Goal: Task Accomplishment & Management: Manage account settings

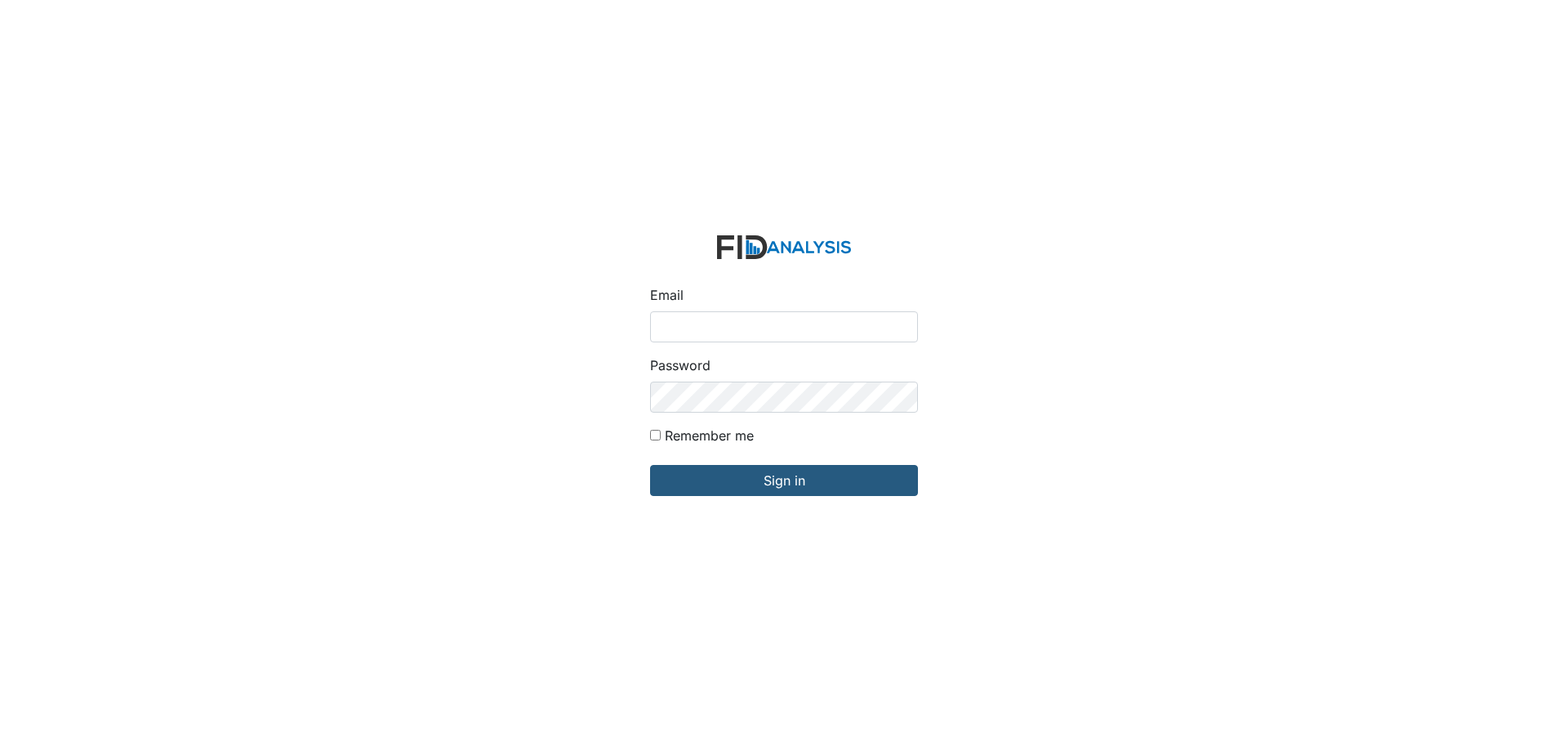
click at [656, 437] on input "Remember me" at bounding box center [655, 435] width 11 height 11
checkbox input "true"
click at [682, 333] on input "Email" at bounding box center [784, 326] width 268 height 31
type input "[EMAIL_ADDRESS][DOMAIN_NAME]"
click at [650, 465] on input "Sign in" at bounding box center [784, 480] width 268 height 31
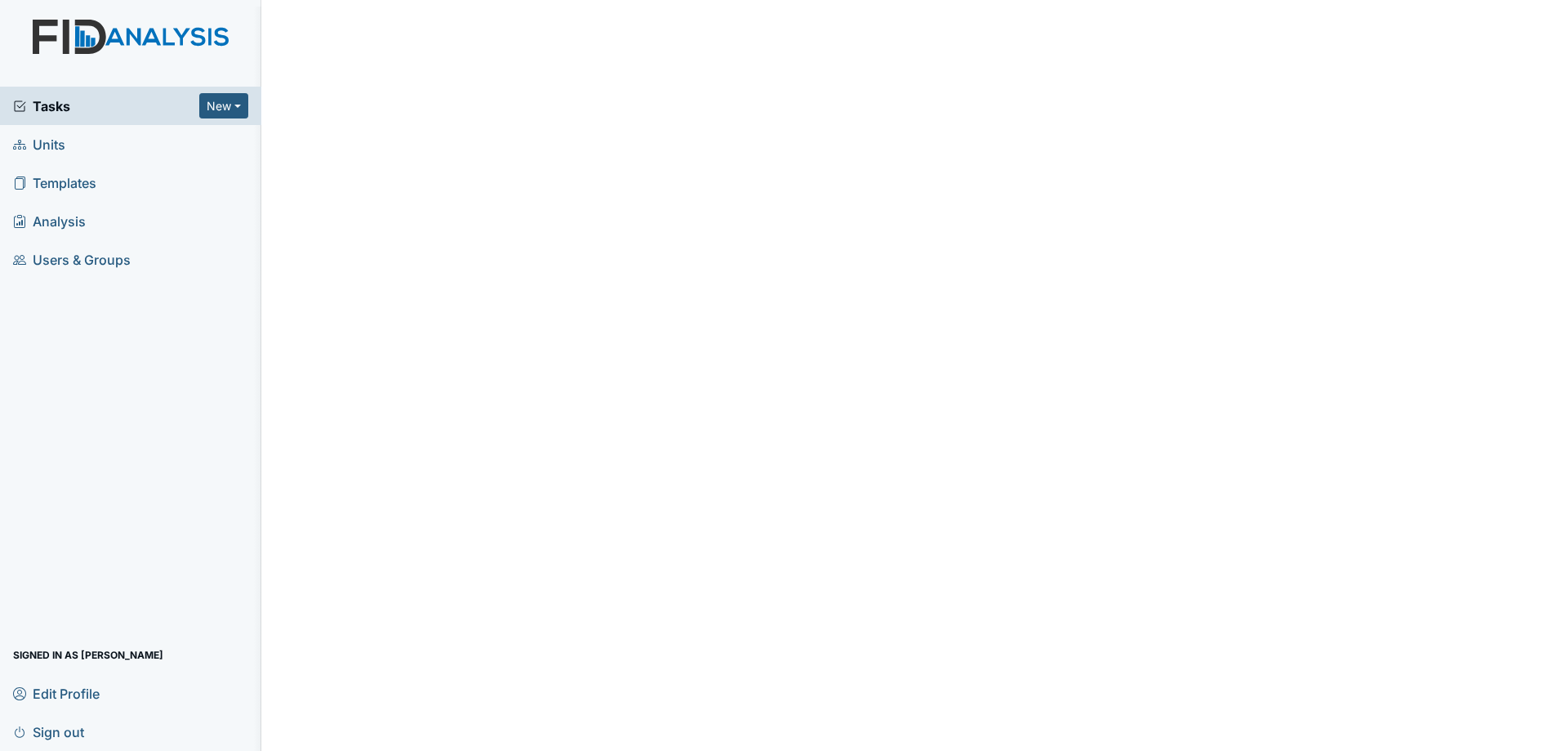
click at [87, 114] on span "Tasks" at bounding box center [106, 106] width 186 height 19
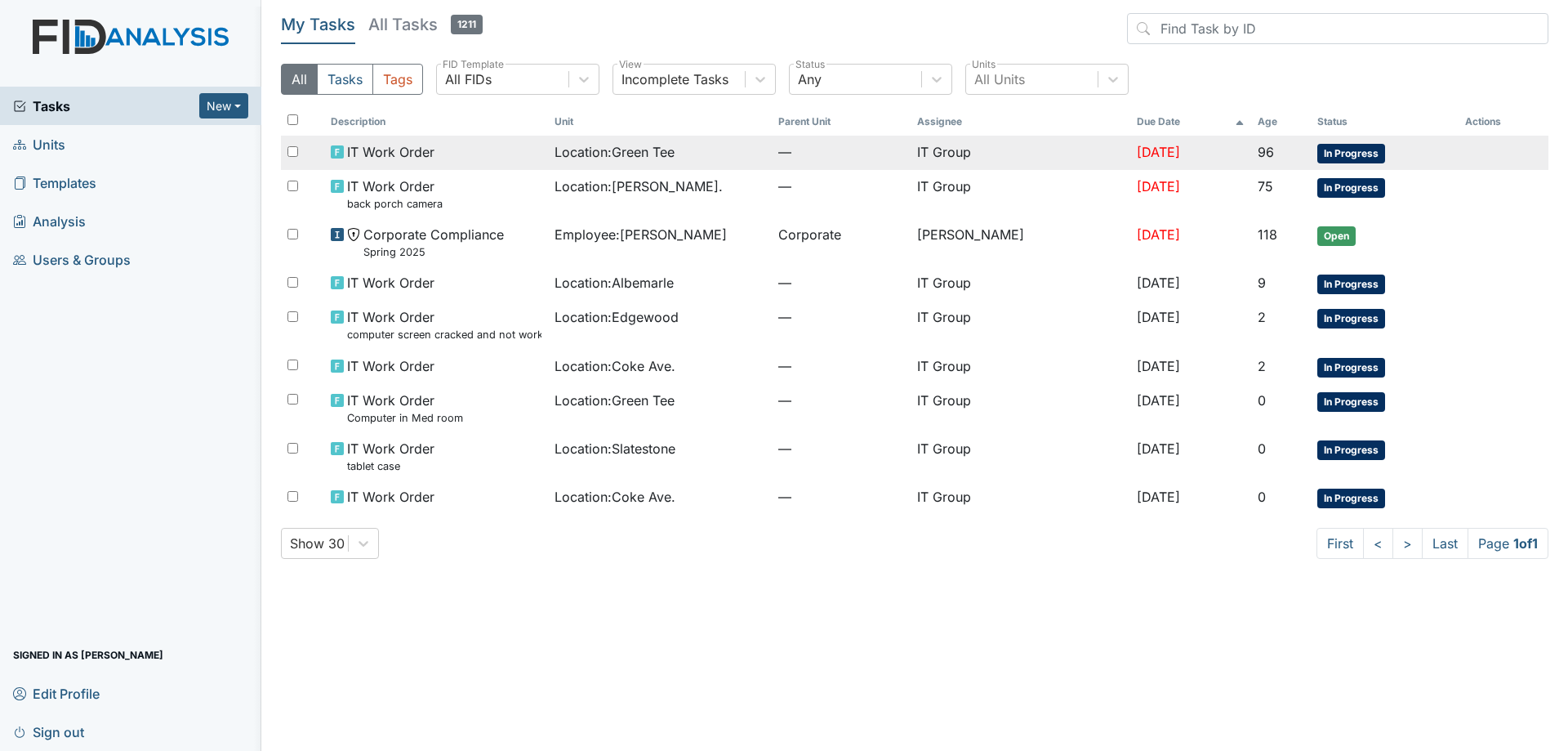
click at [738, 157] on div "Location : Green Tee" at bounding box center [659, 151] width 210 height 19
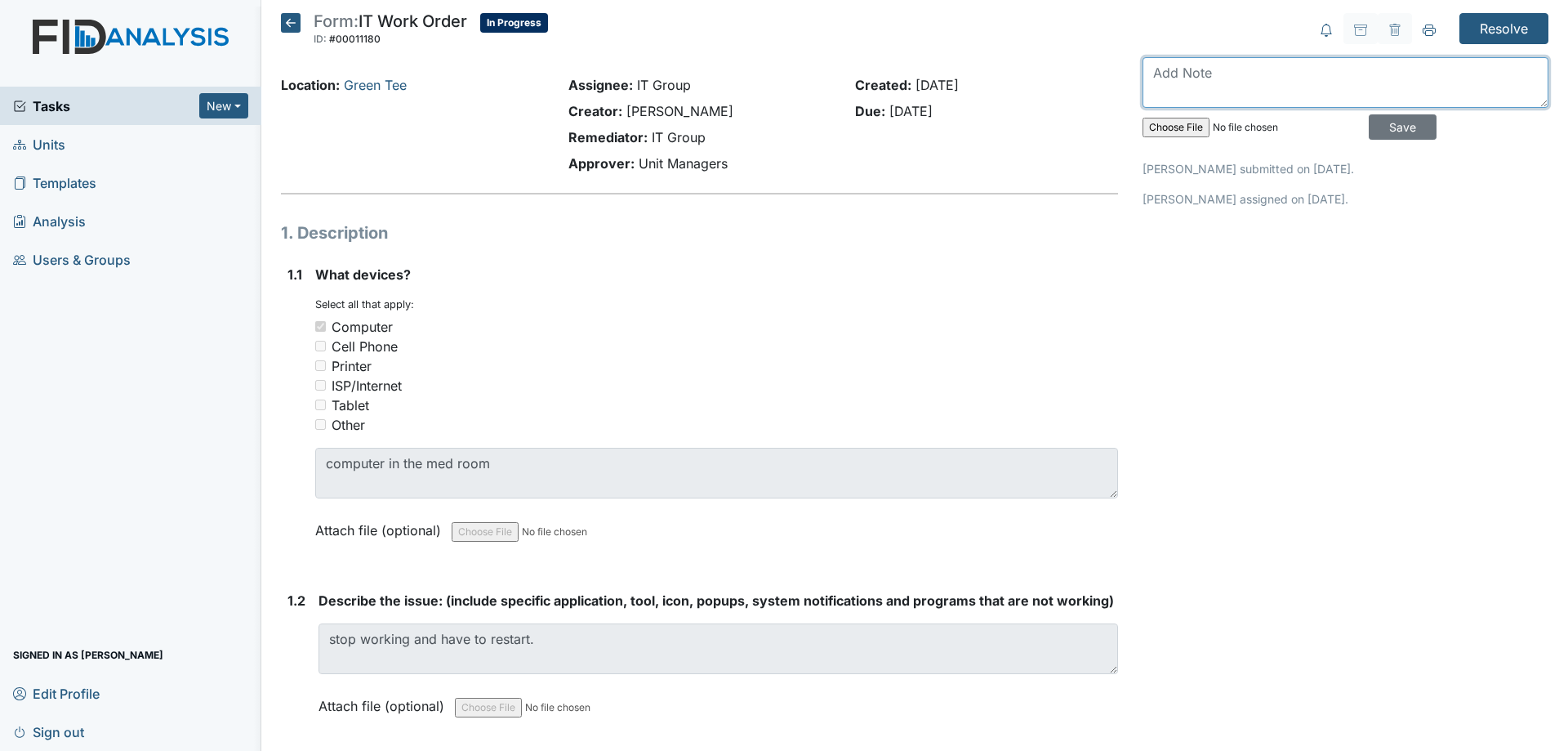
click at [1316, 85] on textarea at bounding box center [1345, 83] width 406 height 51
click at [284, 20] on icon at bounding box center [290, 22] width 19 height 19
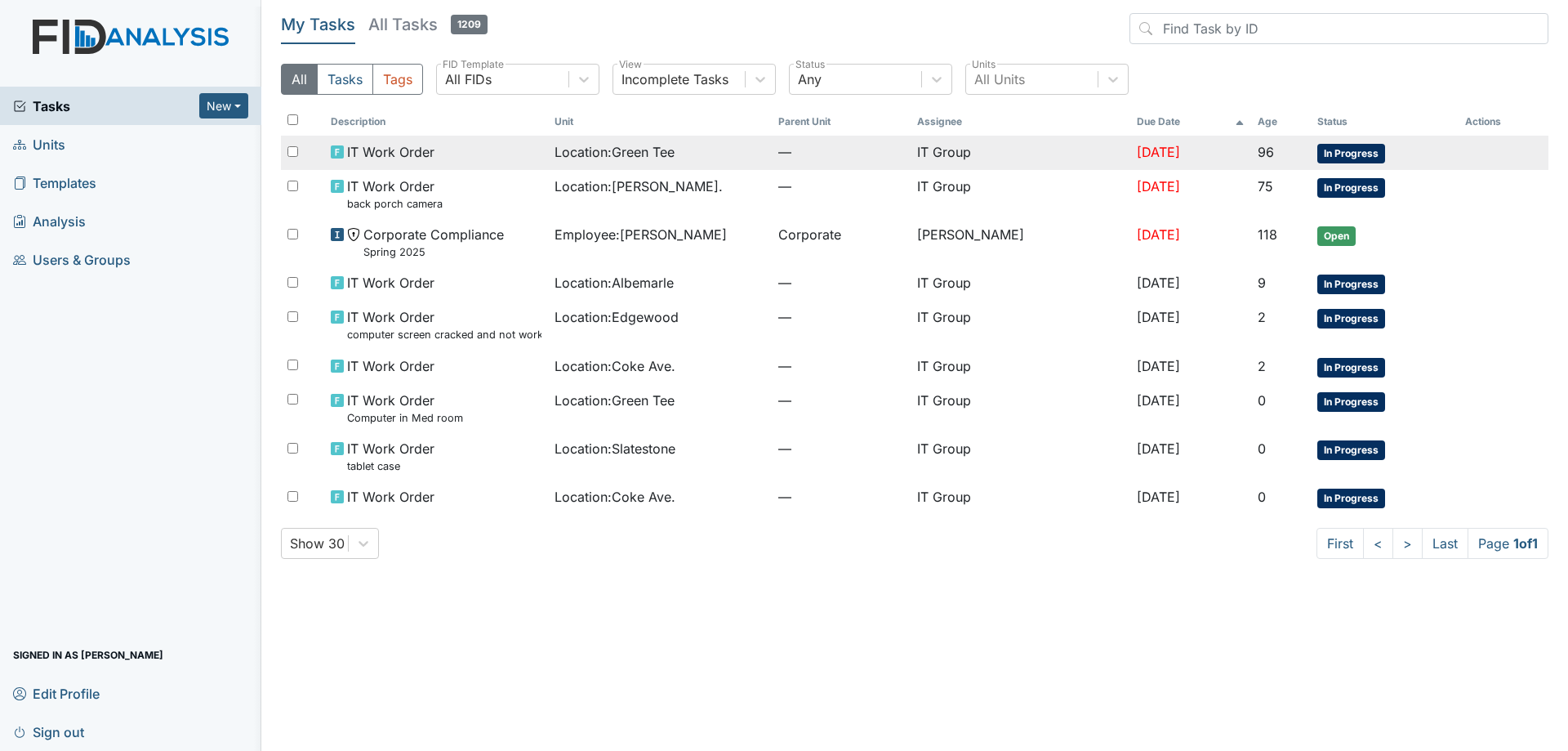
click at [726, 167] on td "Location : Green Tee" at bounding box center [659, 153] width 224 height 35
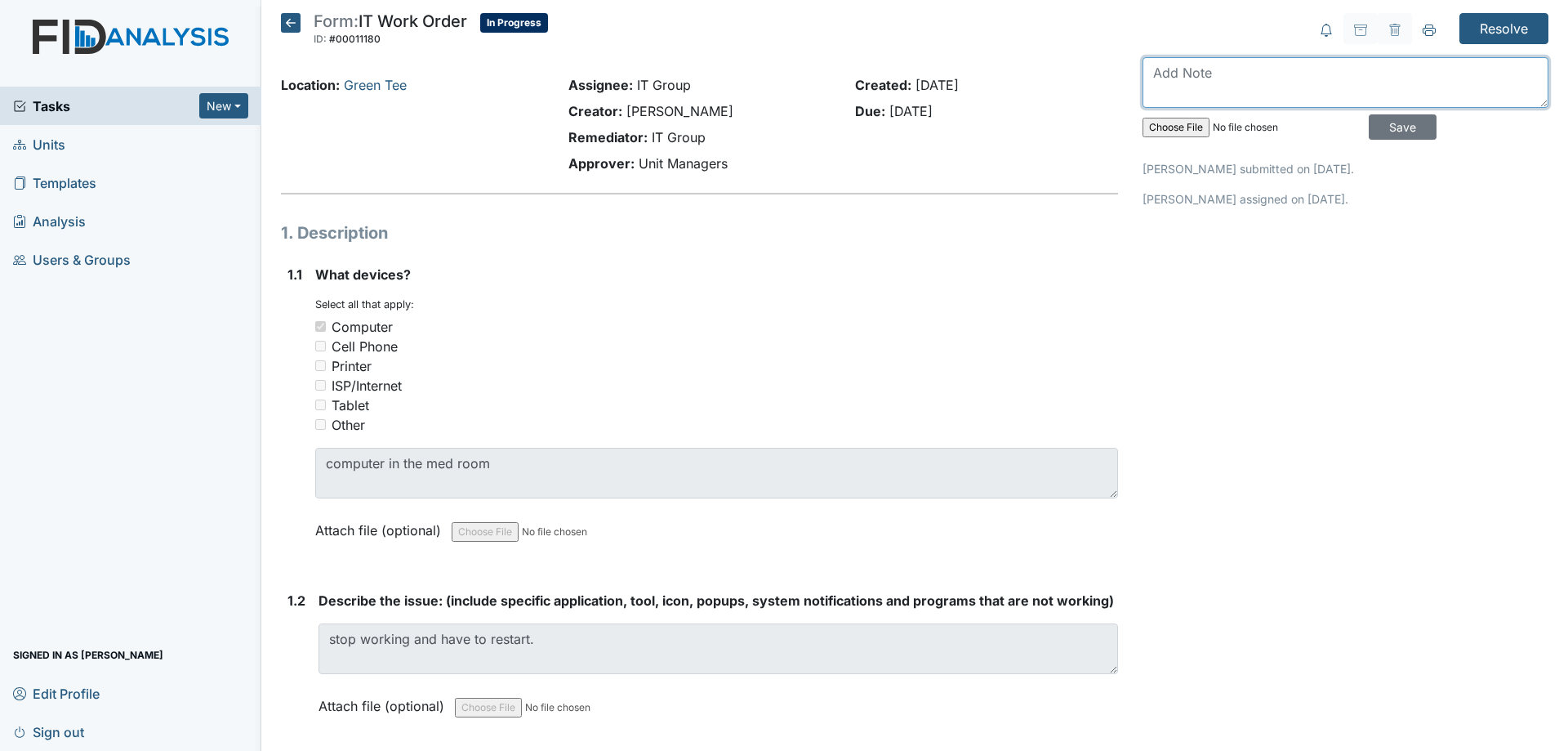
click at [1197, 88] on textarea at bounding box center [1345, 83] width 406 height 51
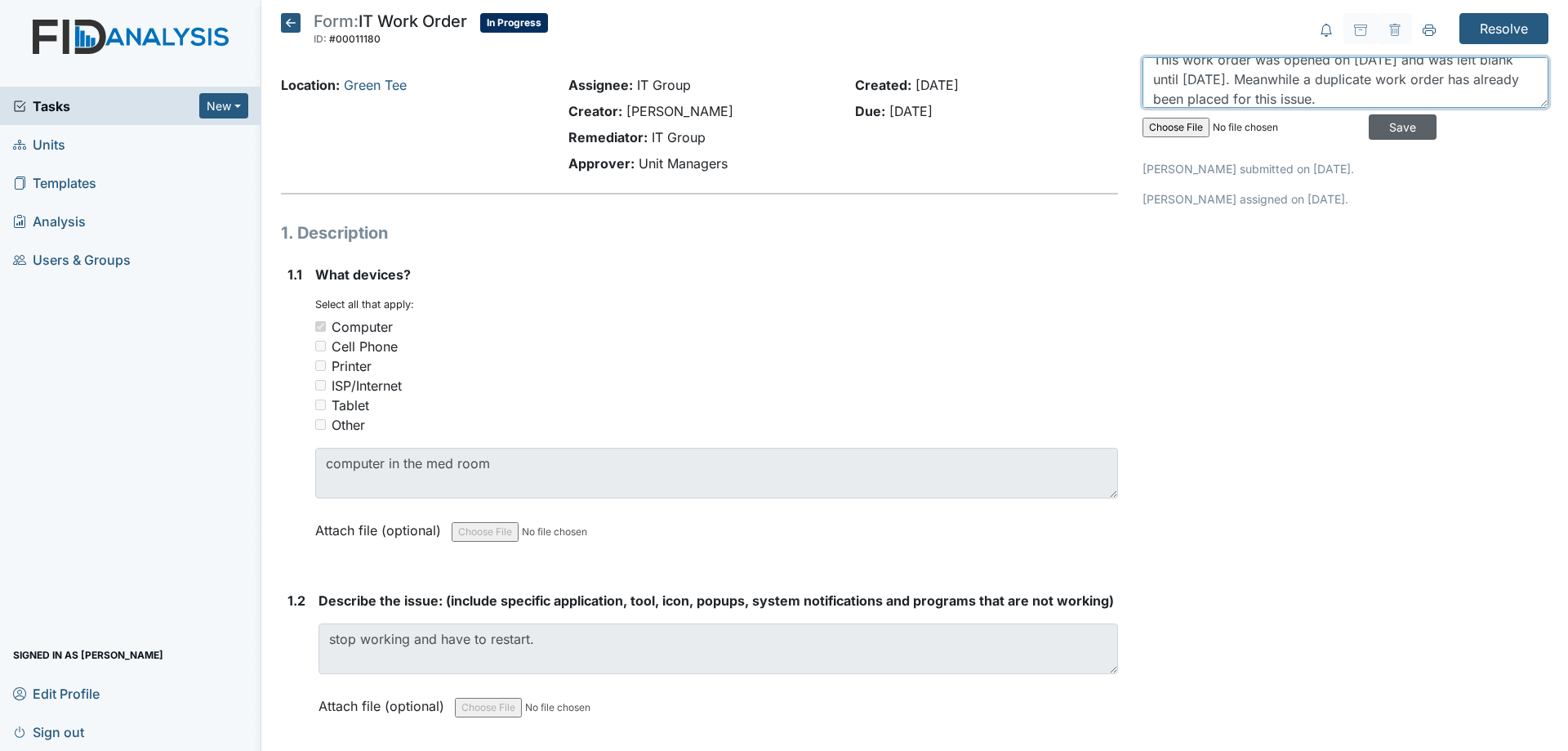
type textarea "This work order was opened on May 23 and was left blank until yesterday. Meanwh…"
click at [1369, 125] on input "Save" at bounding box center [1403, 127] width 68 height 25
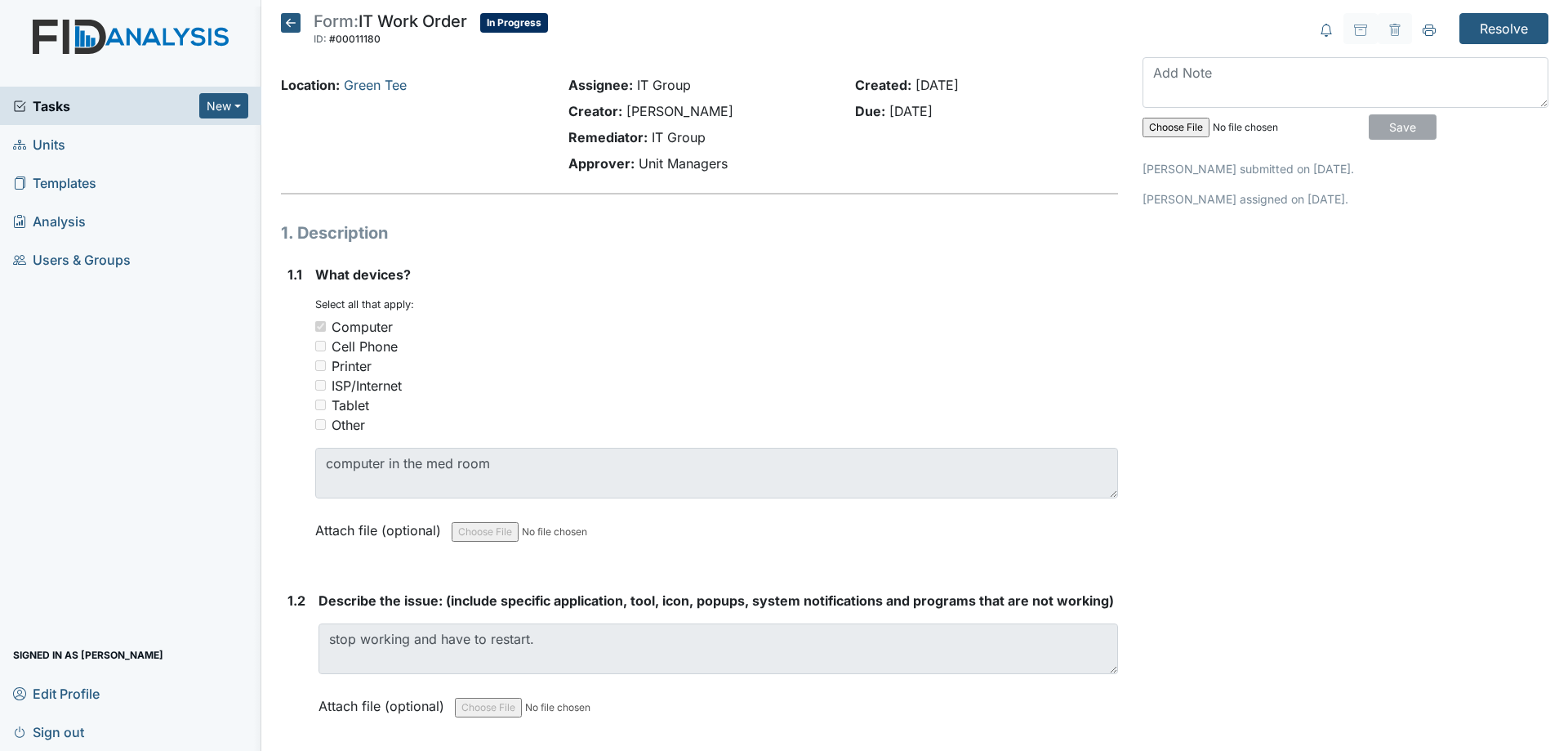
scroll to position [0, 0]
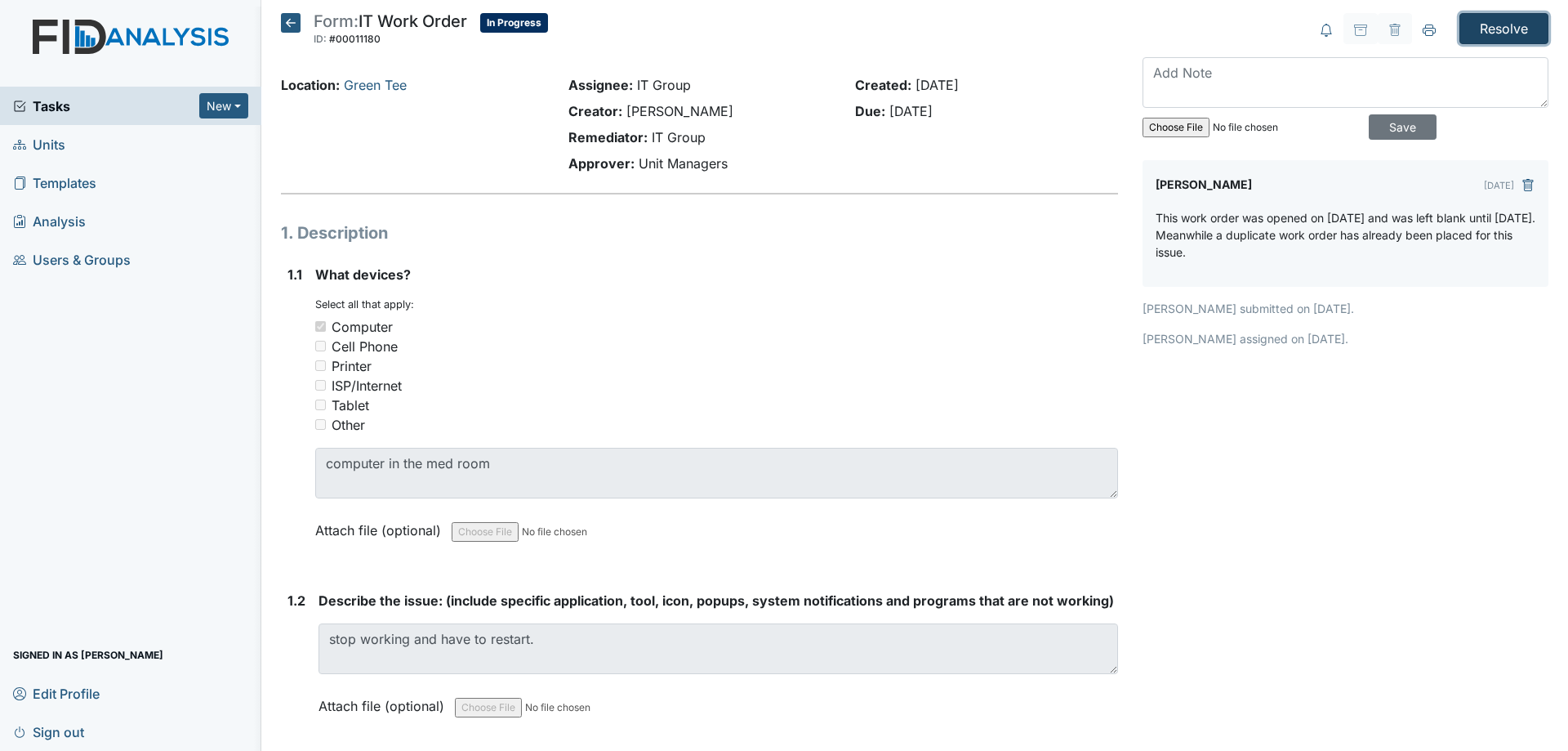
click at [1484, 34] on input "Resolve" at bounding box center [1503, 28] width 89 height 31
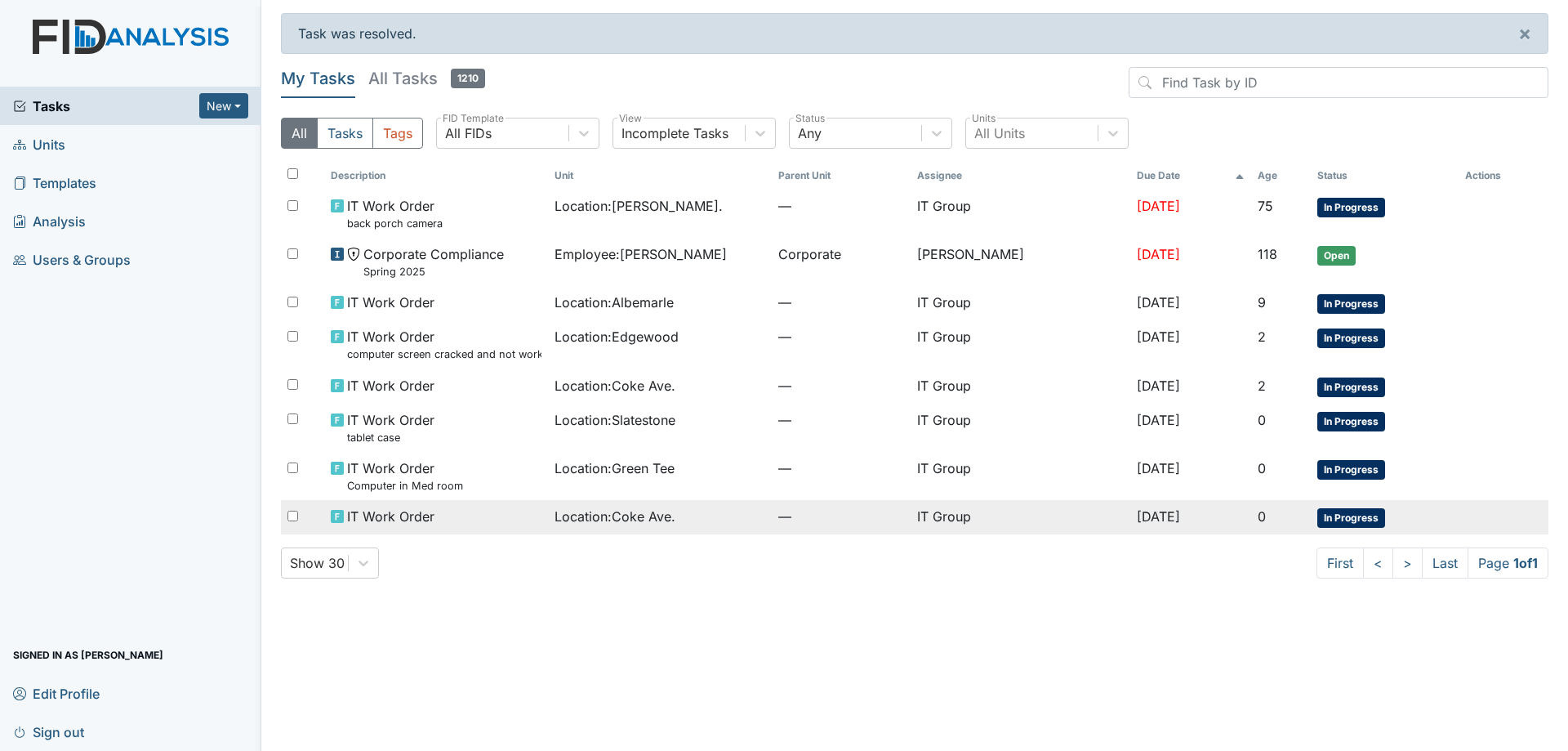
click at [522, 508] on div "IT Work Order" at bounding box center [436, 516] width 210 height 19
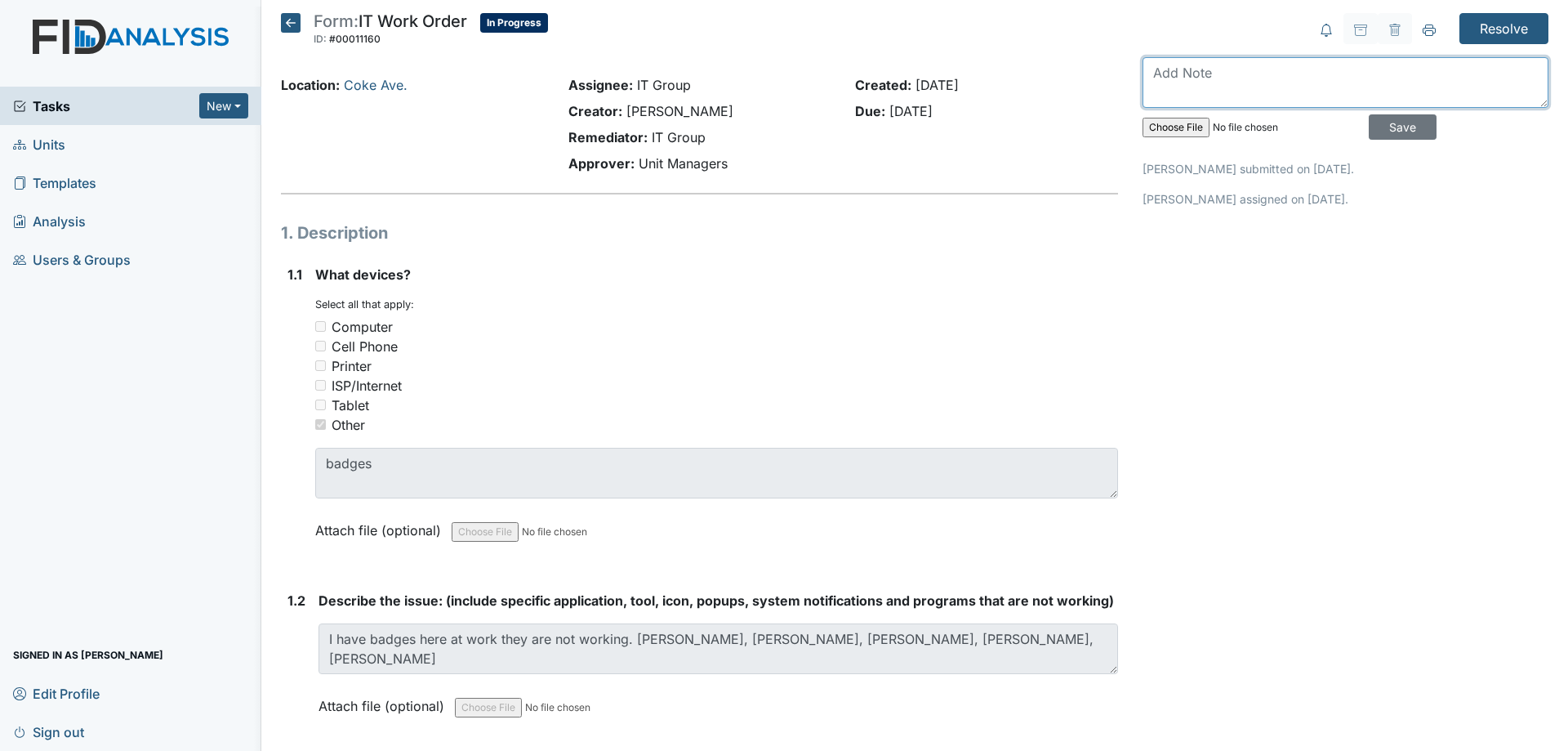
click at [1245, 87] on textarea at bounding box center [1345, 83] width 406 height 51
click at [1267, 83] on textarea "Badge numbers" at bounding box center [1345, 83] width 406 height 51
type textarea "Badge numbers, 25210, 24473, 24011, 23010, 15829."
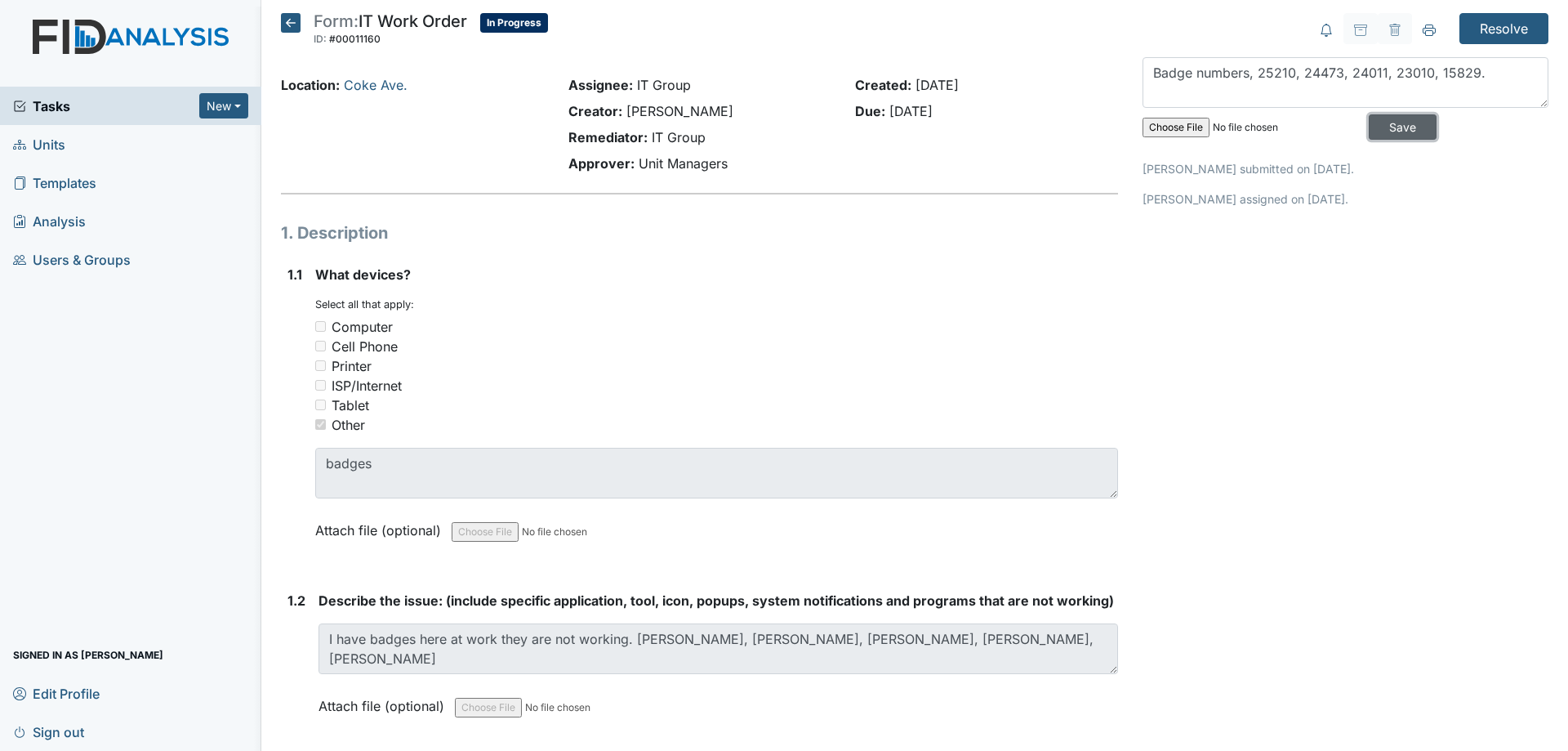
click at [1382, 124] on input "Save" at bounding box center [1403, 127] width 68 height 25
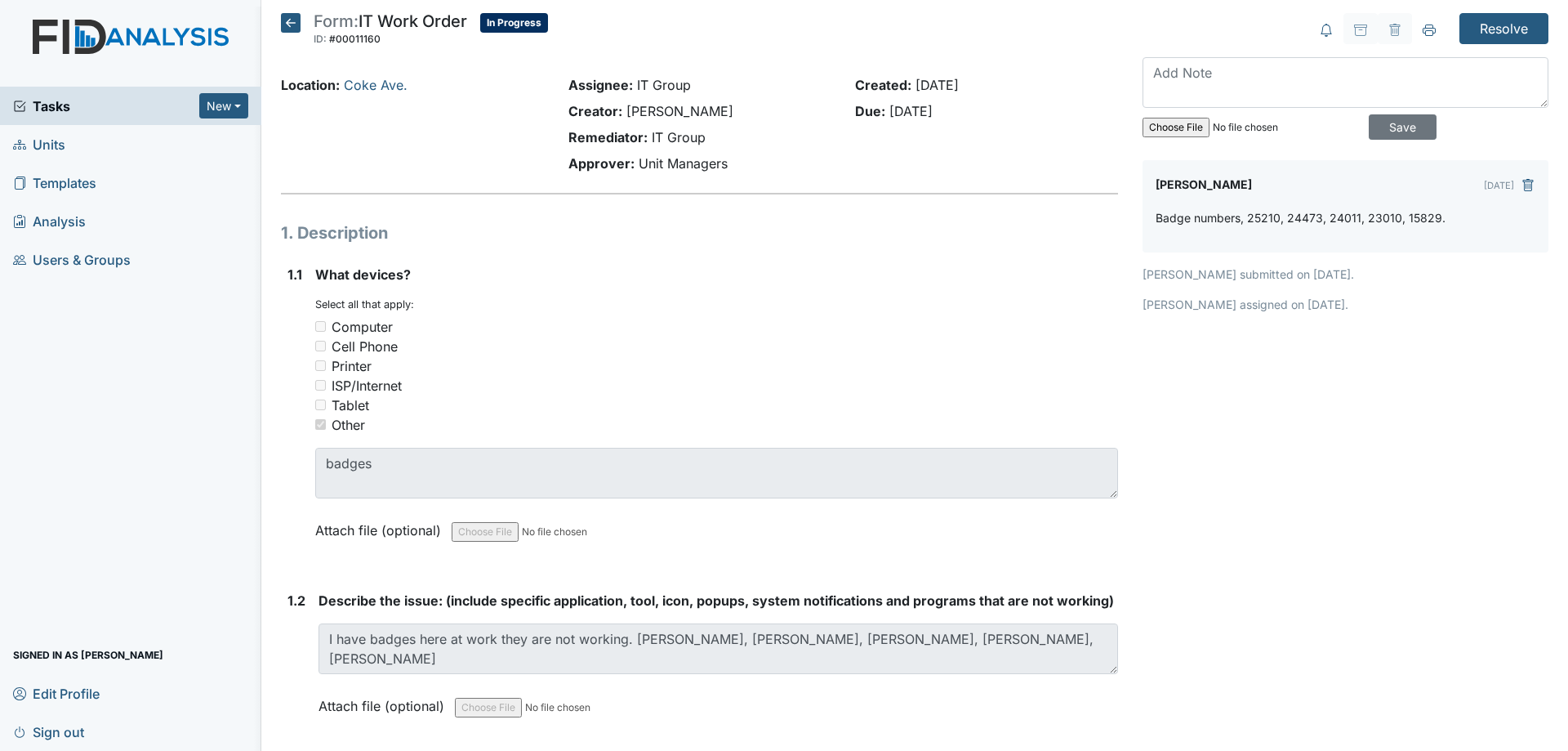
click at [290, 22] on icon at bounding box center [290, 22] width 19 height 19
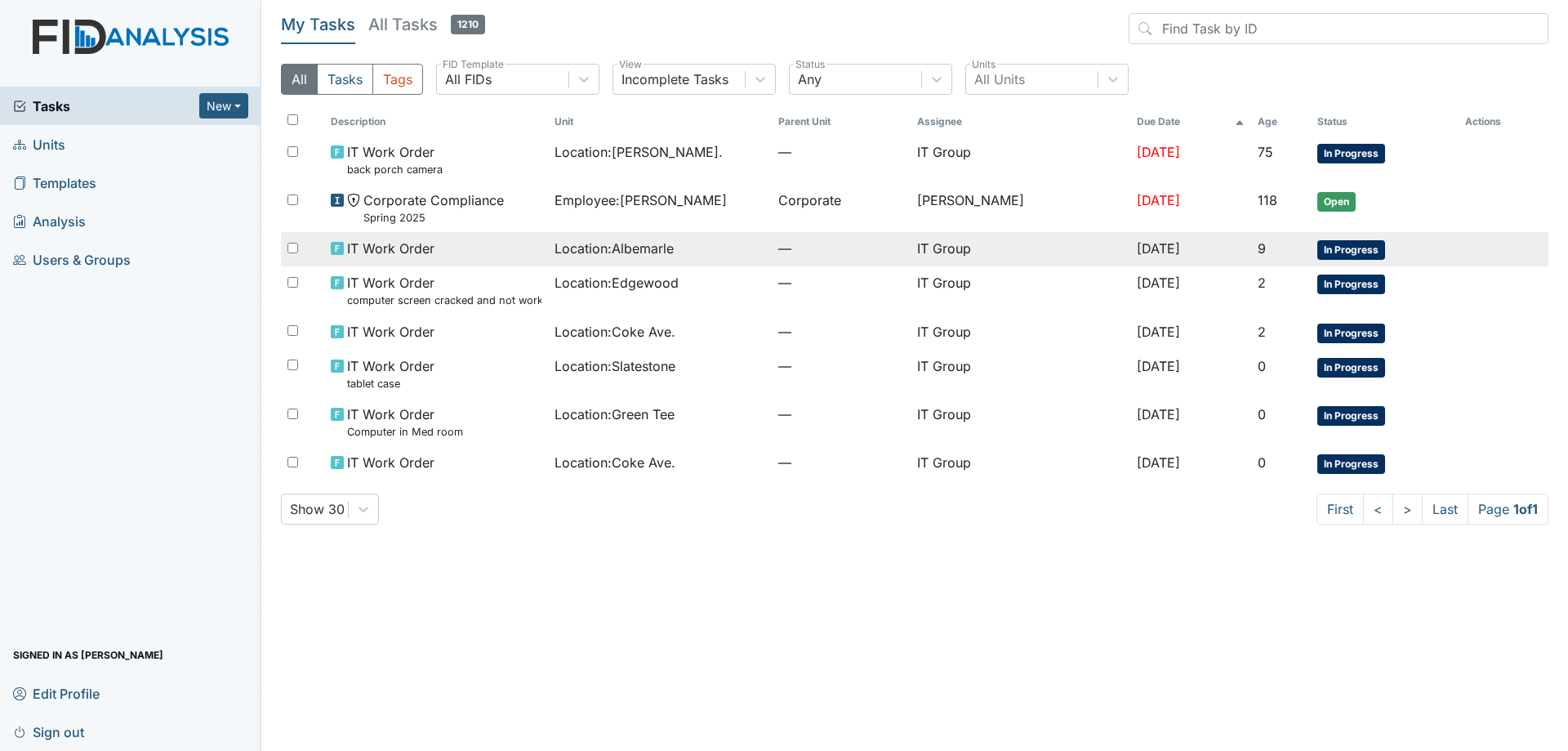
click at [595, 248] on span "Location : [GEOGRAPHIC_DATA]" at bounding box center [614, 248] width 119 height 19
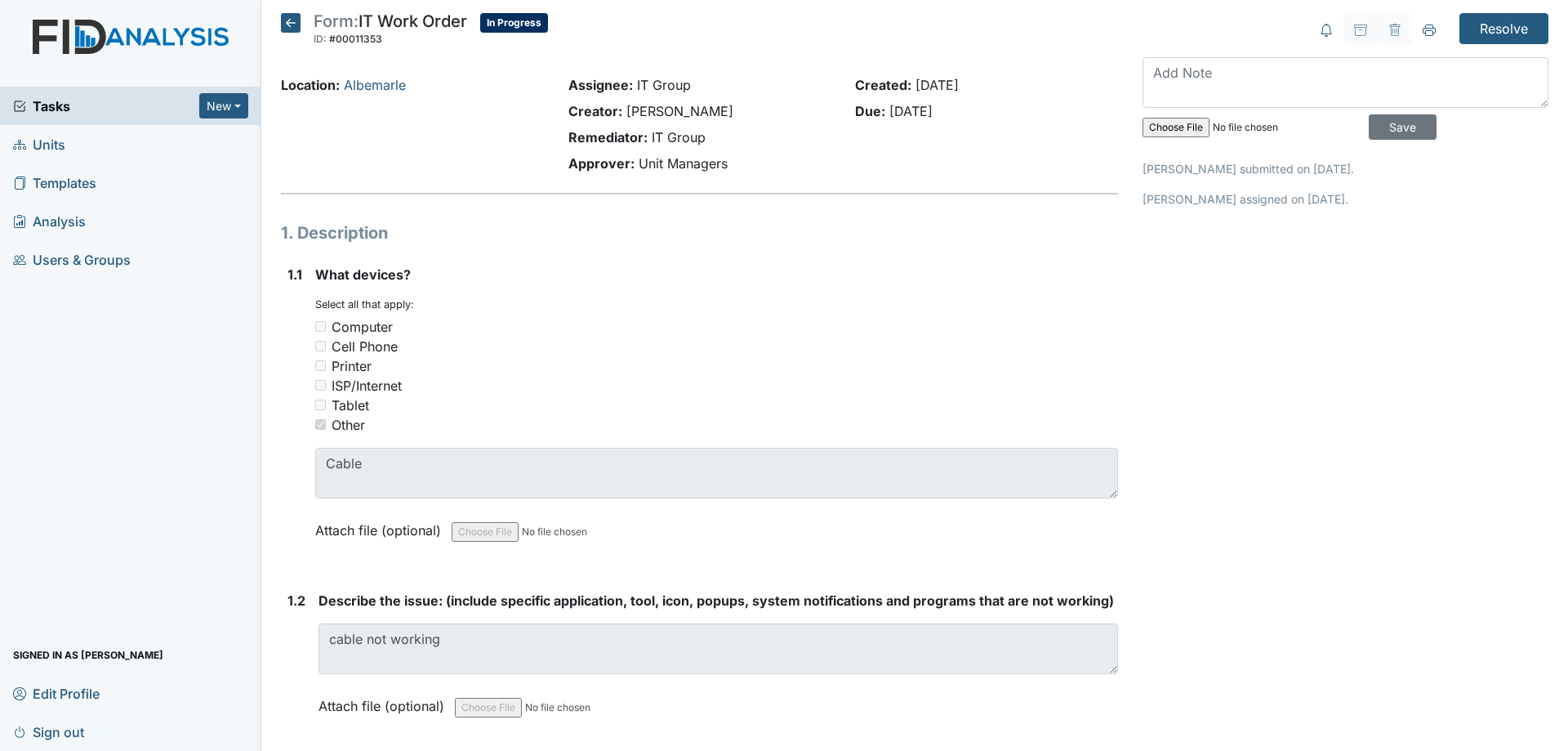
click at [290, 27] on icon at bounding box center [290, 22] width 19 height 19
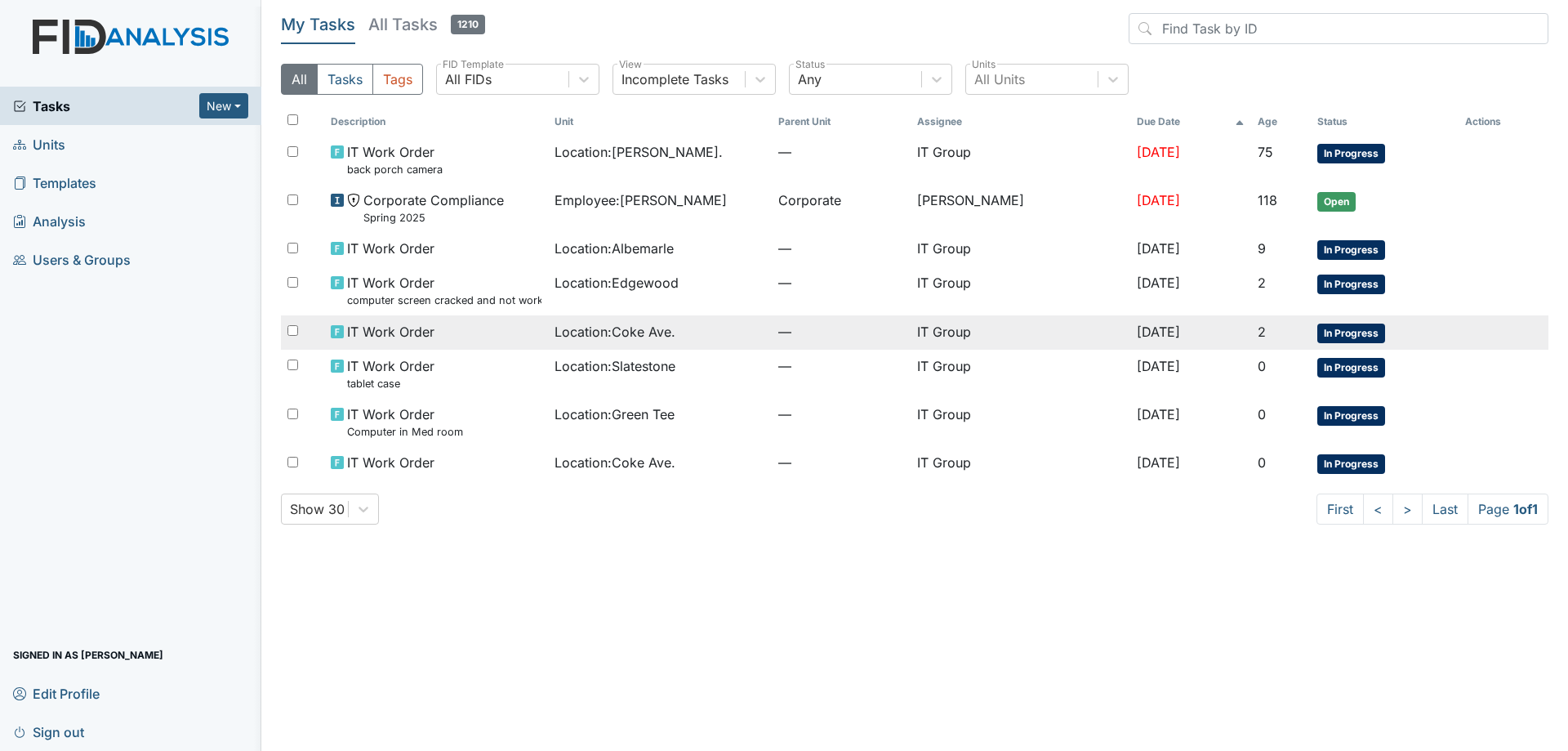
click at [692, 339] on div "Location : Coke Ave." at bounding box center [659, 331] width 210 height 19
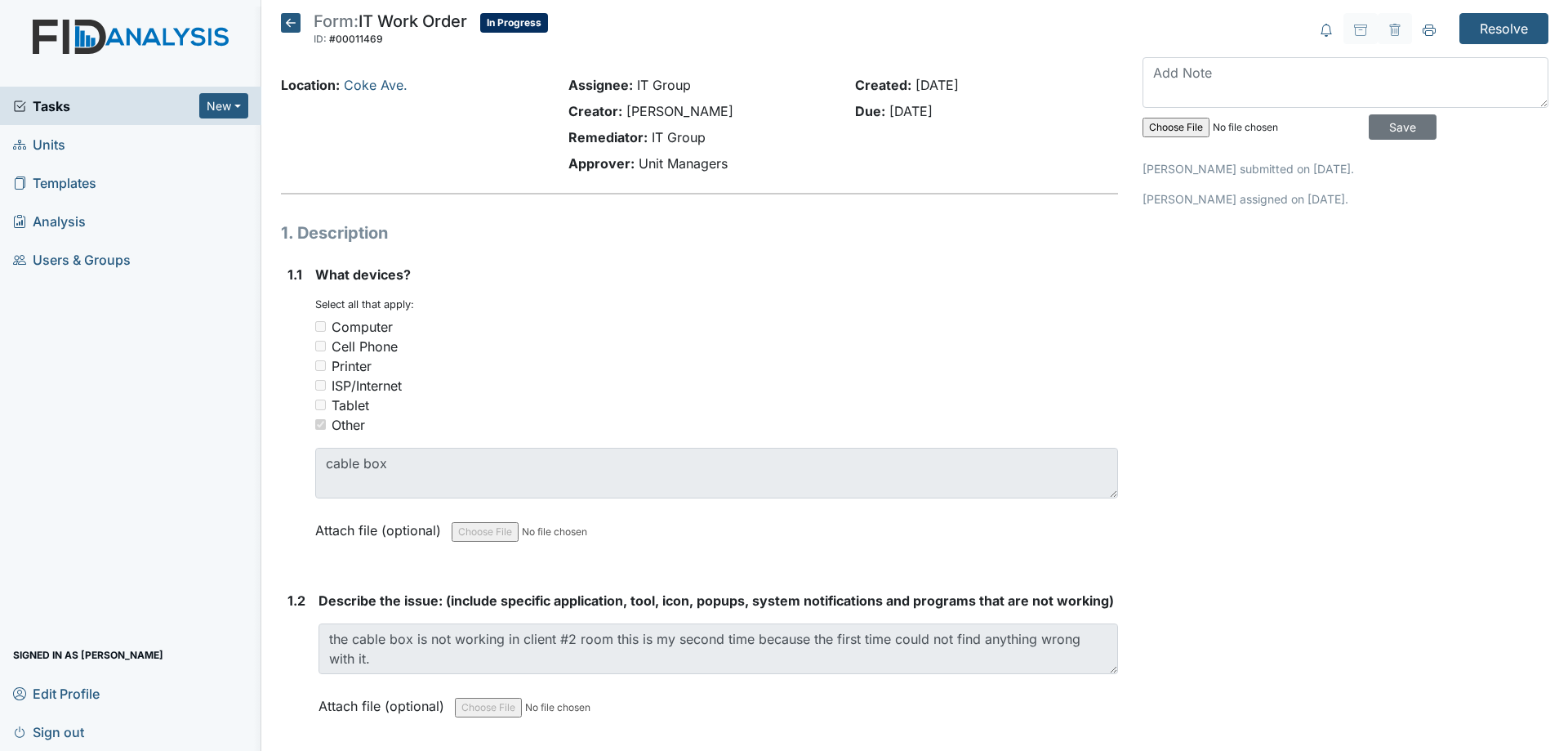
click at [296, 29] on icon at bounding box center [290, 22] width 19 height 19
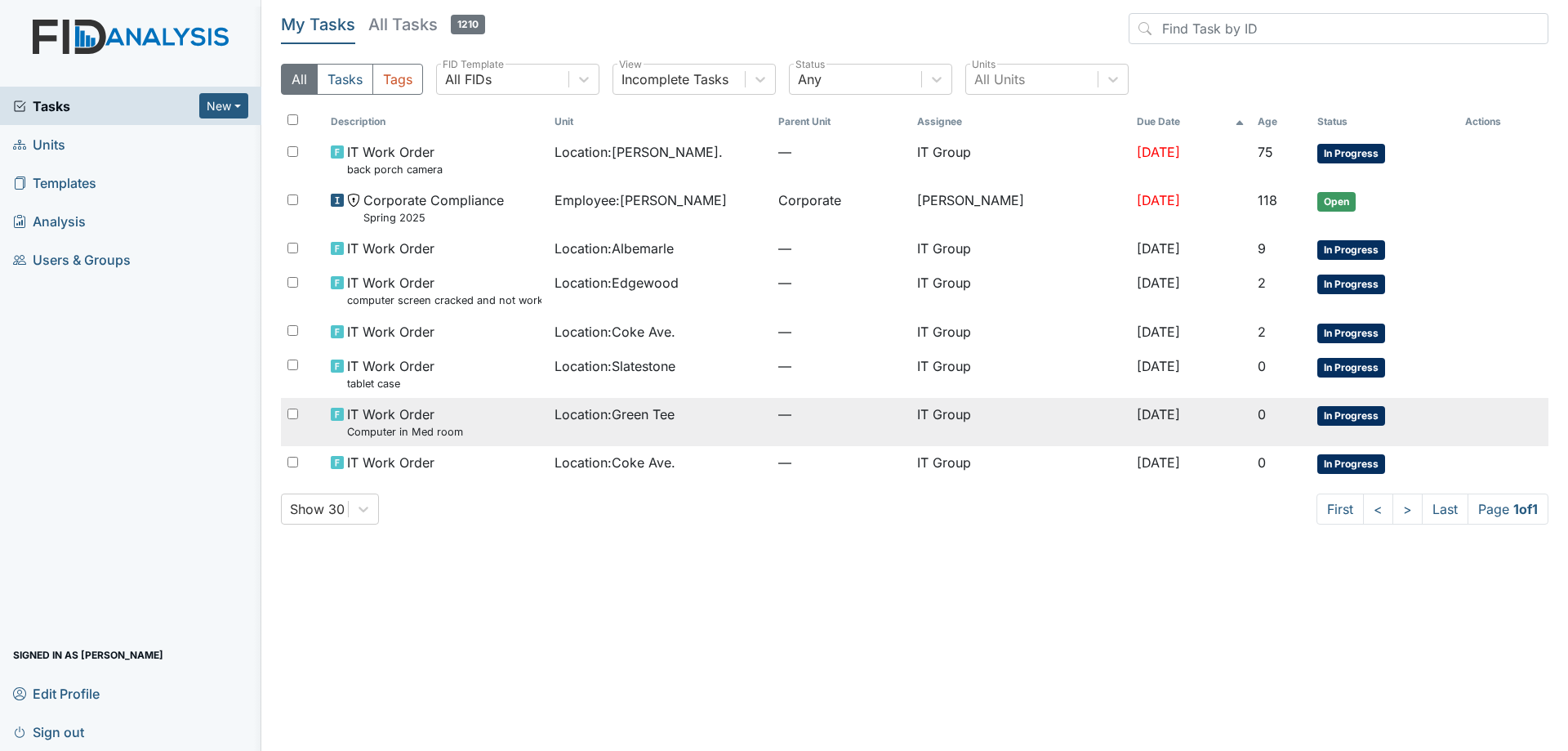
click at [612, 407] on span "Location : Green Tee" at bounding box center [615, 414] width 120 height 19
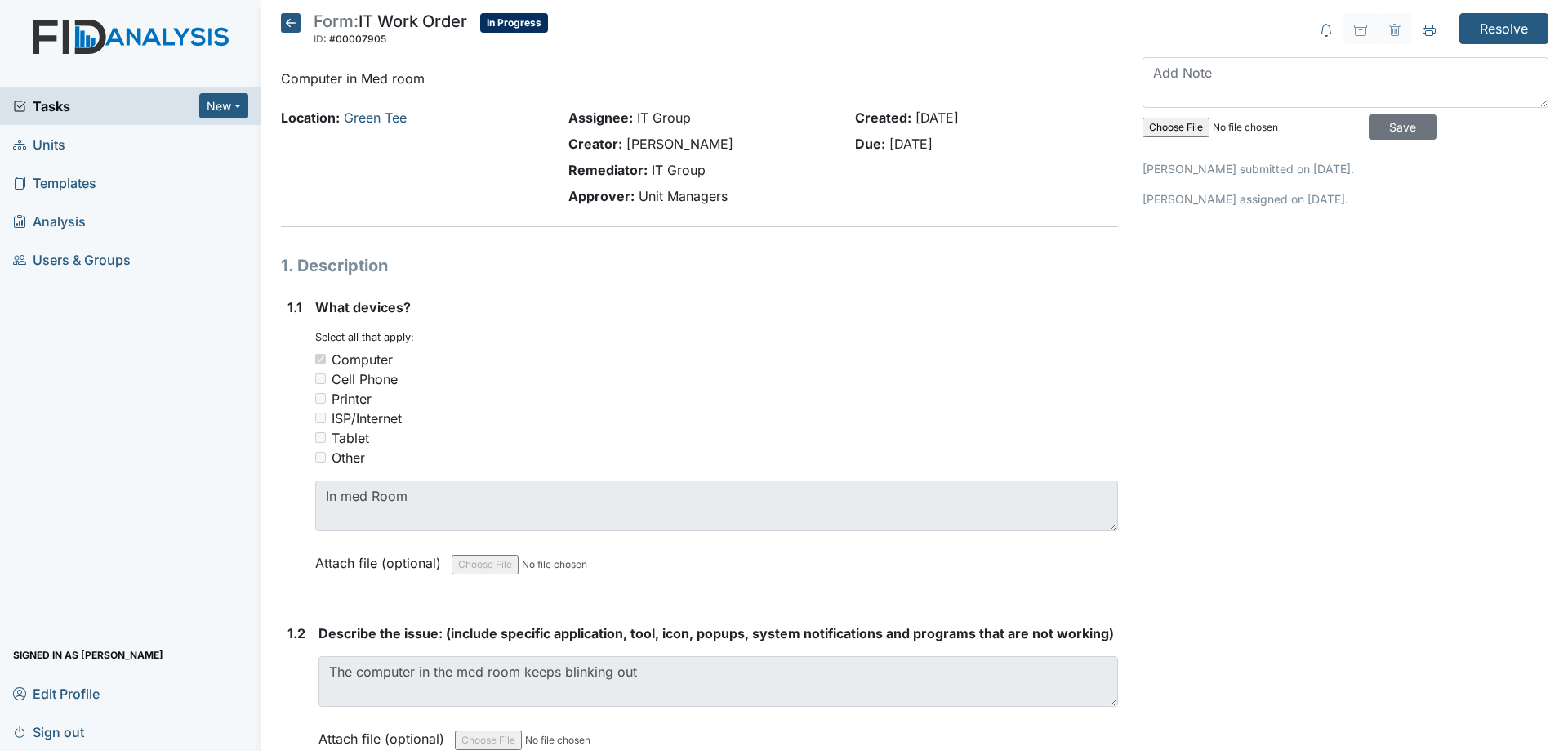
click at [284, 16] on icon at bounding box center [290, 22] width 19 height 19
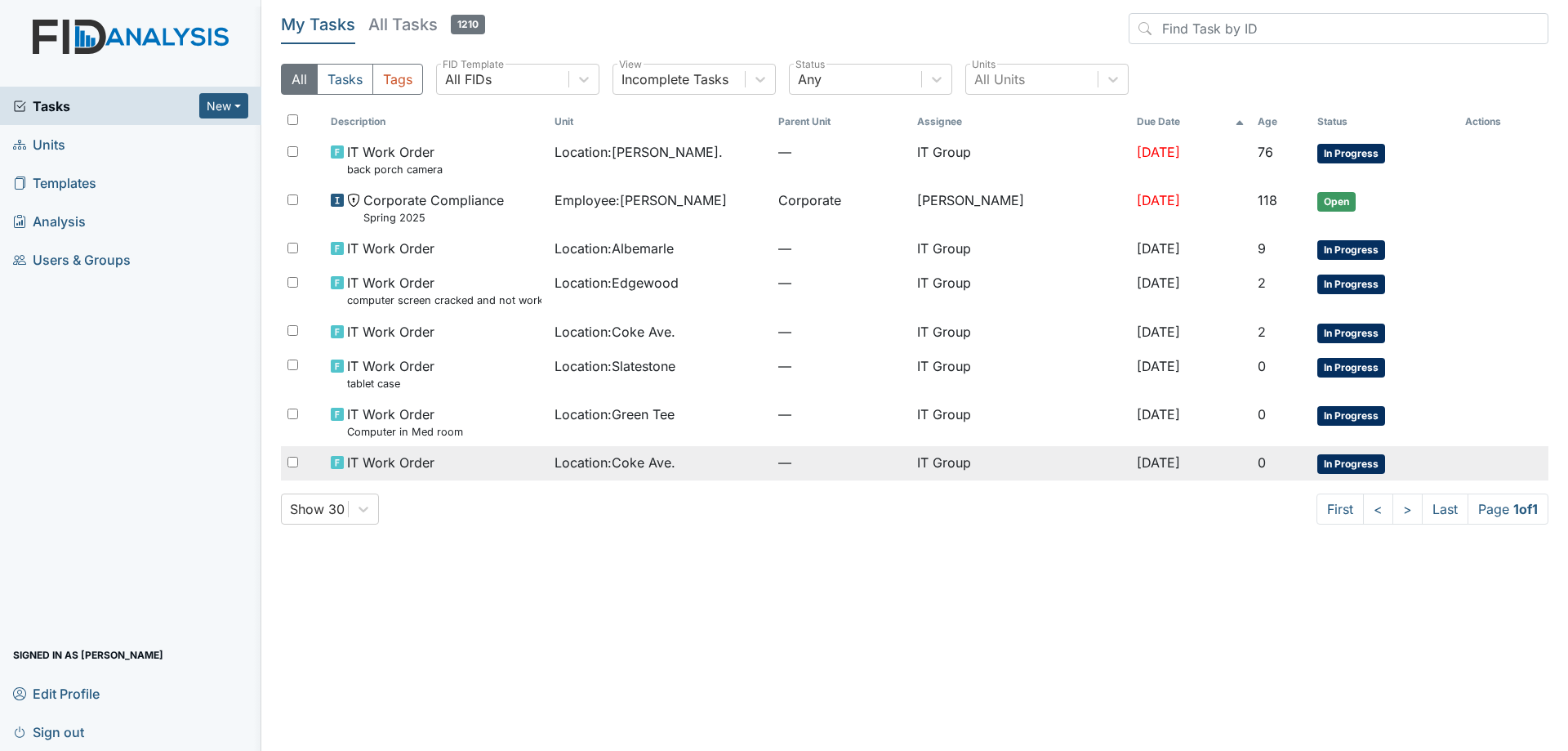
click at [665, 463] on span "Location : Coke Ave." at bounding box center [615, 462] width 121 height 19
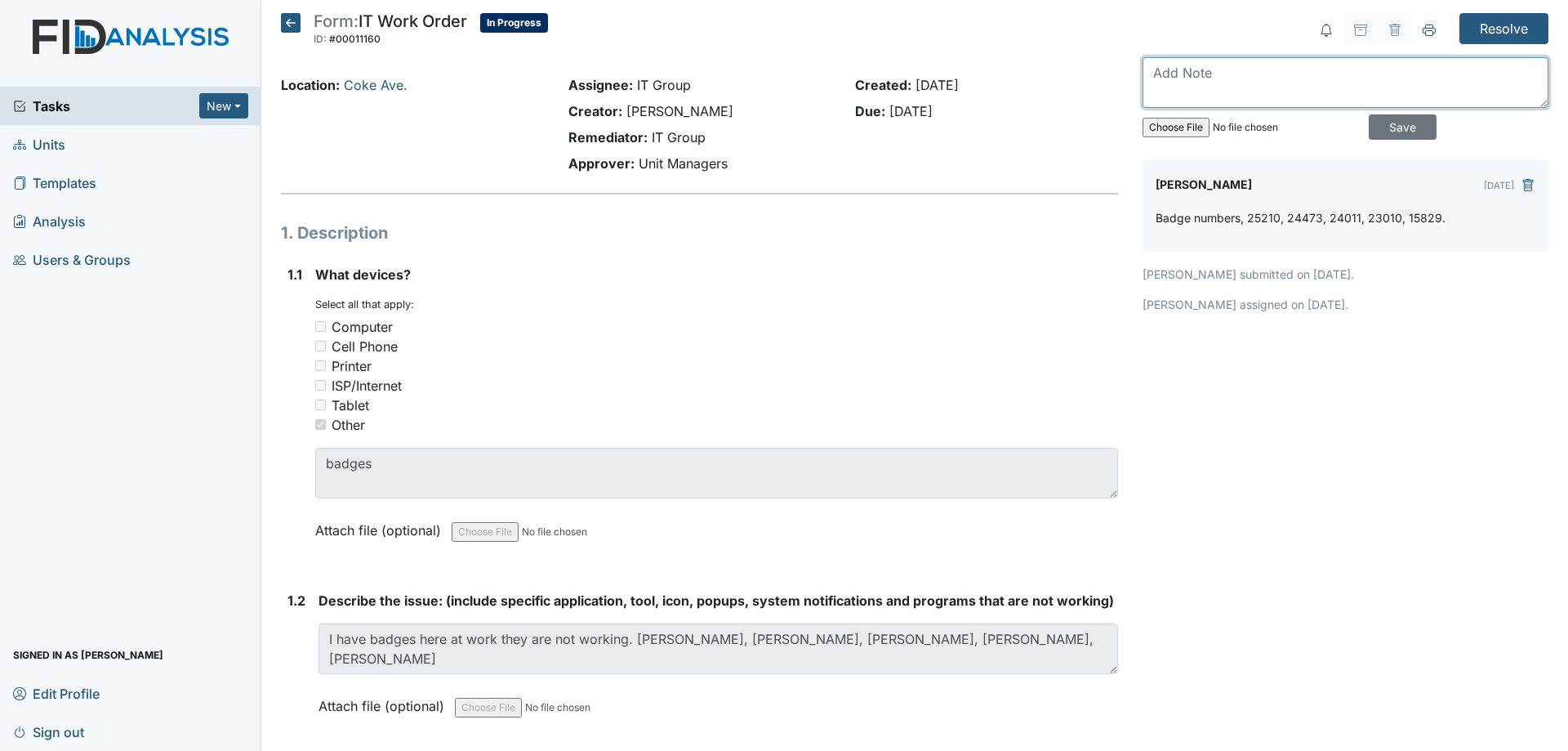
click at [1235, 98] on textarea at bounding box center [1345, 83] width 406 height 51
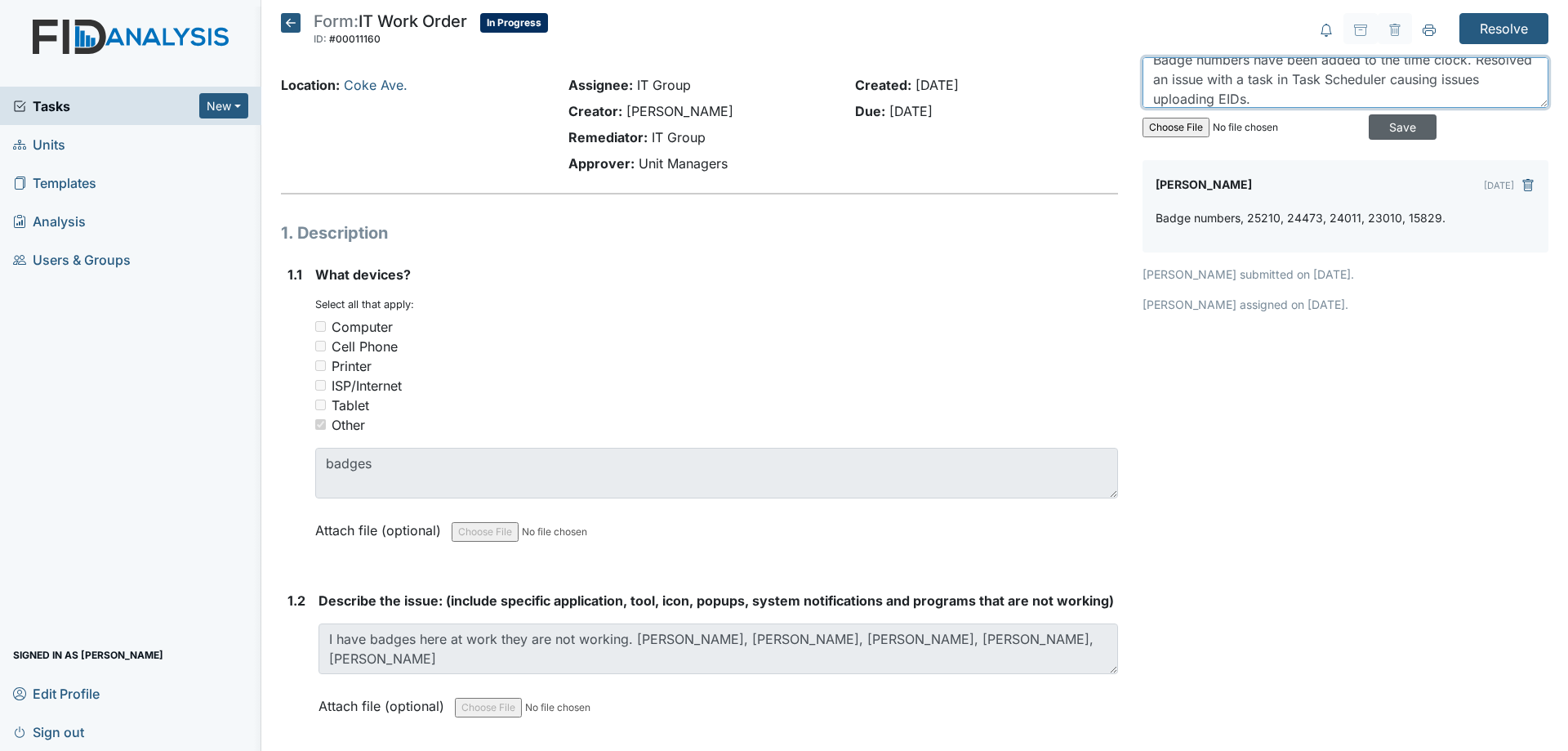
type textarea "Badge numbers have been added to the time clock. Resolved an issue with a task …"
click at [1403, 123] on input "Save" at bounding box center [1403, 127] width 68 height 25
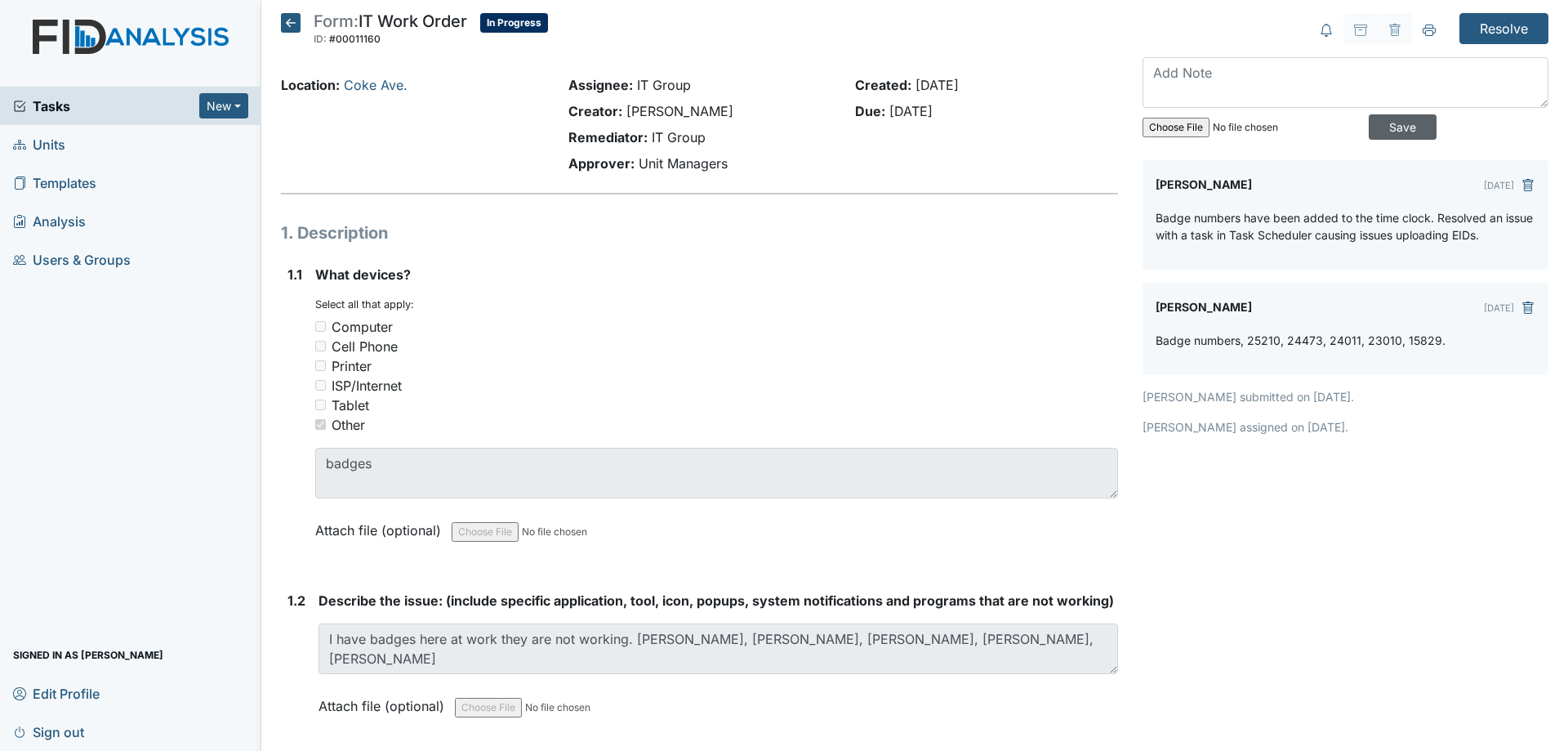
scroll to position [0, 0]
drag, startPoint x: 1485, startPoint y: 37, endPoint x: 1478, endPoint y: 80, distance: 43.6
click at [1225, 42] on div "Resolve" at bounding box center [1345, 28] width 406 height 31
click at [294, 33] on h5 "Form: IT Work Order ID: #00011160 In Progress Autosaving..." at bounding box center [415, 30] width 267 height 36
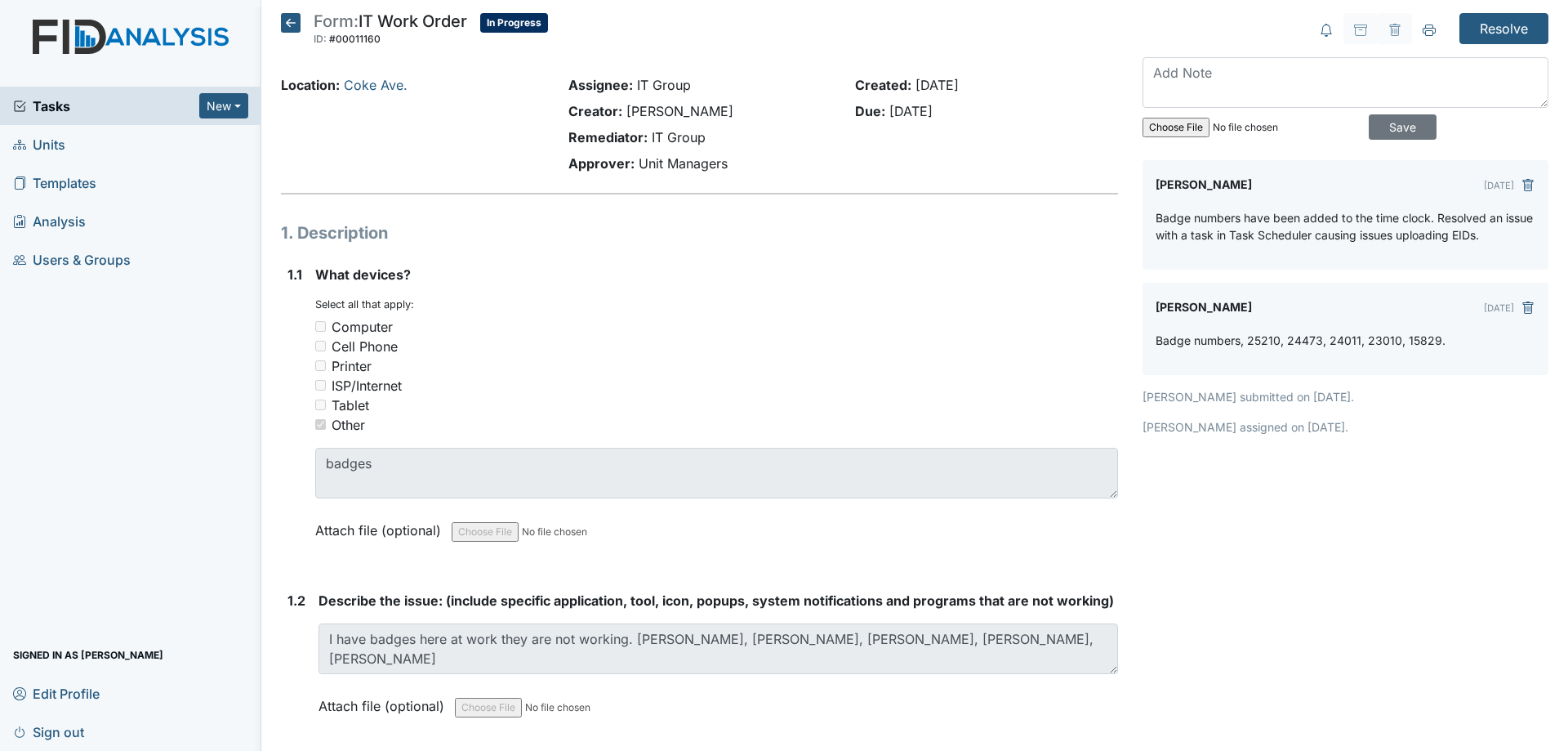
click at [294, 29] on icon at bounding box center [290, 22] width 19 height 19
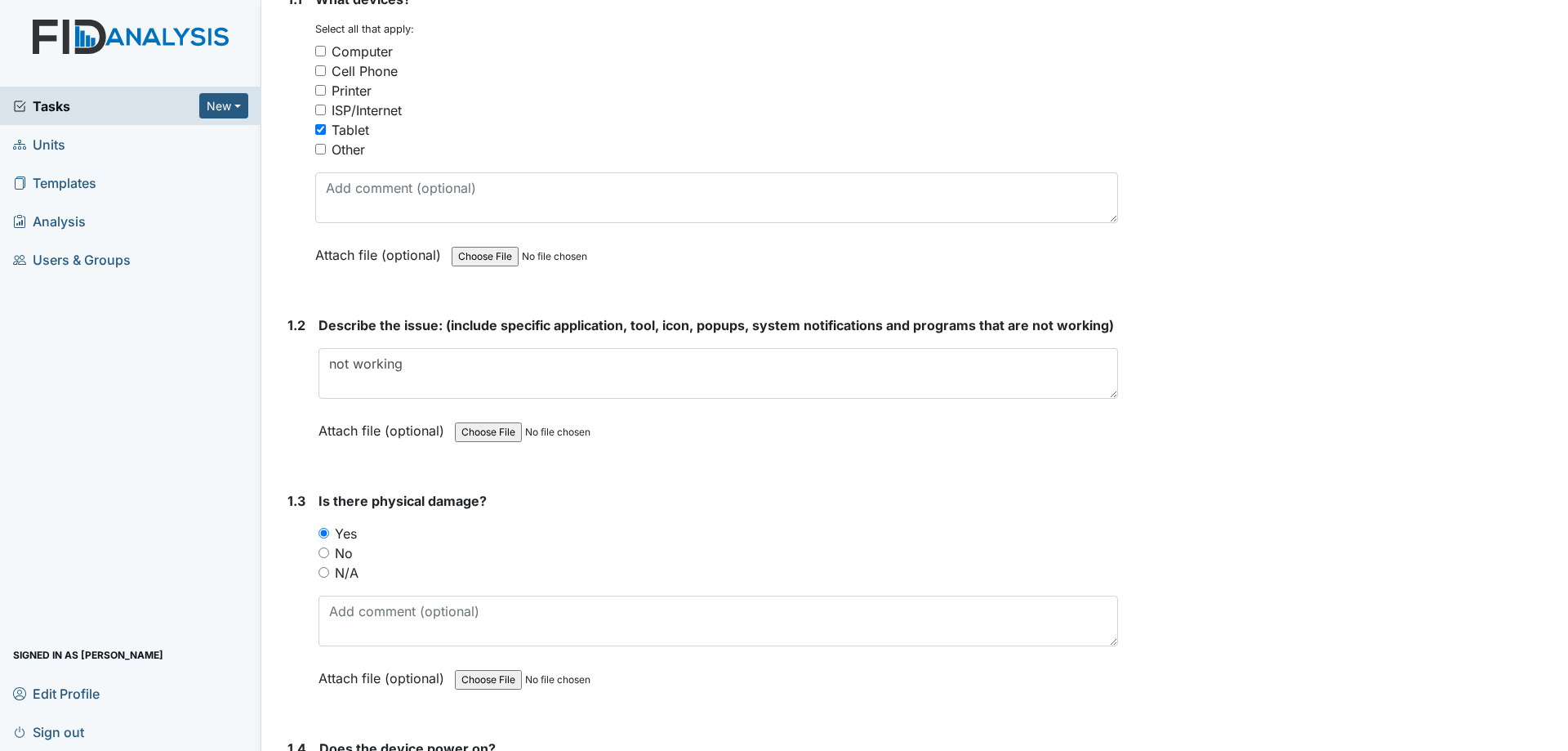
scroll to position [327, 0]
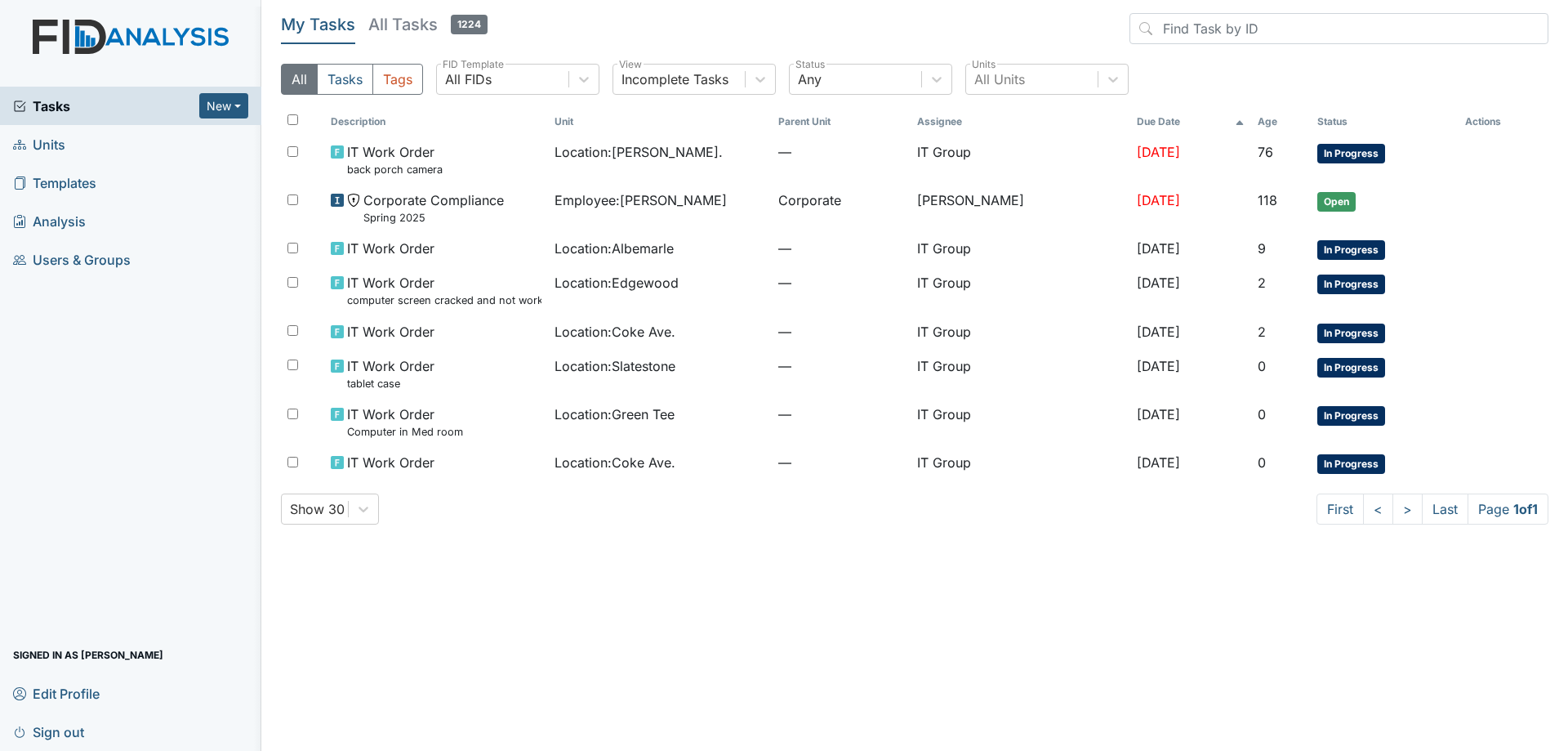
click at [405, 29] on h5 "All Tasks 1224" at bounding box center [427, 24] width 119 height 23
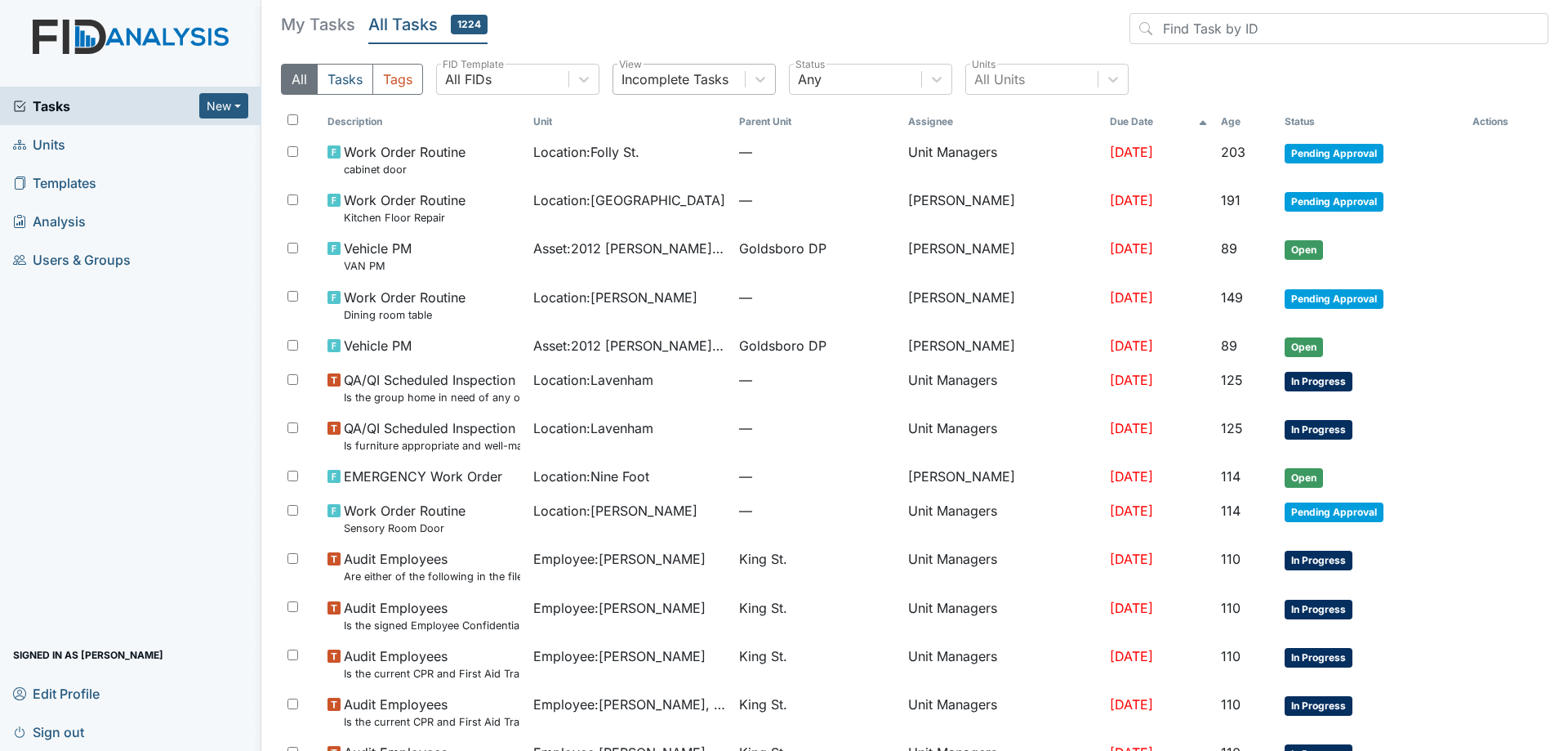
click at [736, 73] on div "Incomplete Tasks" at bounding box center [679, 79] width 132 height 30
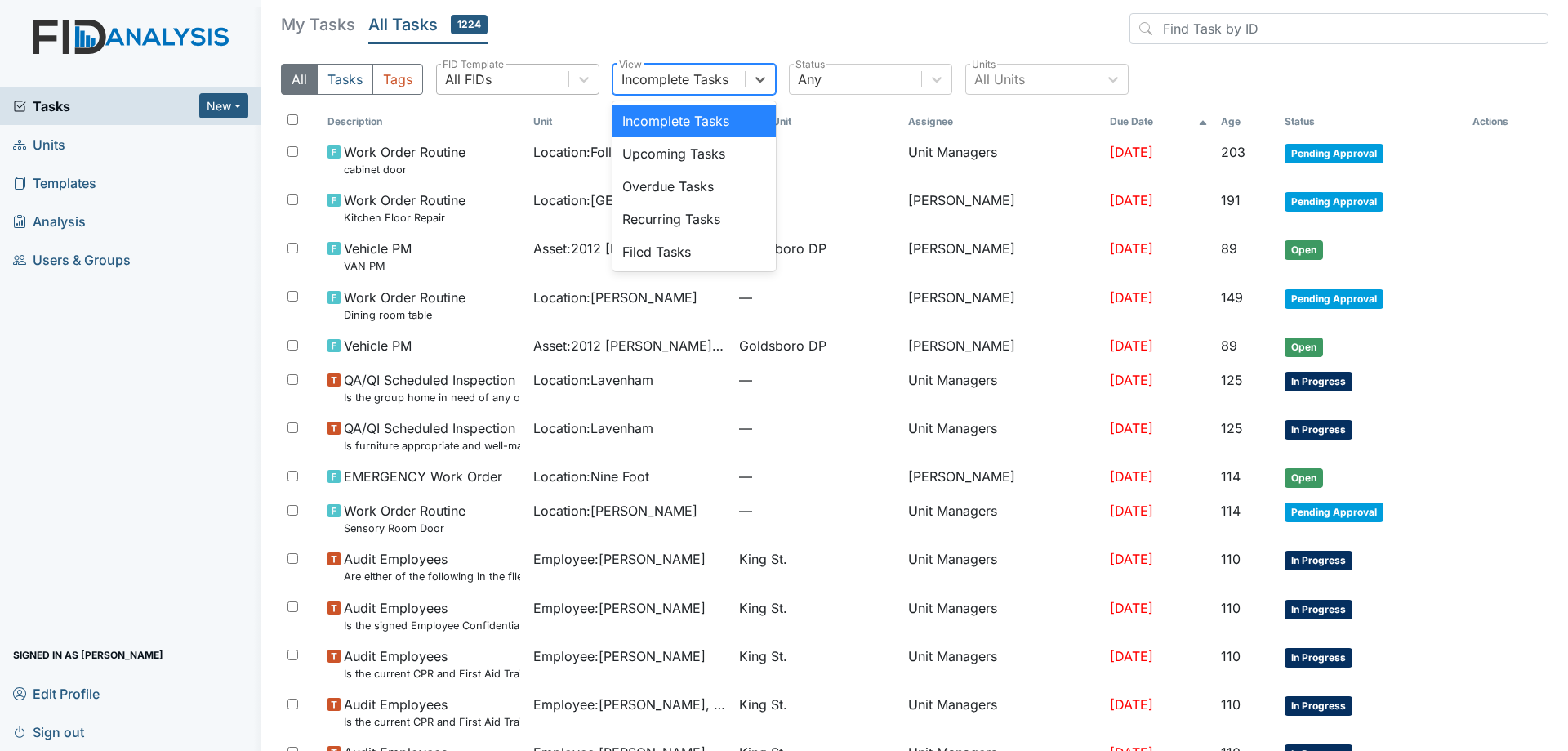
click at [566, 88] on div "All FIDs" at bounding box center [502, 79] width 132 height 30
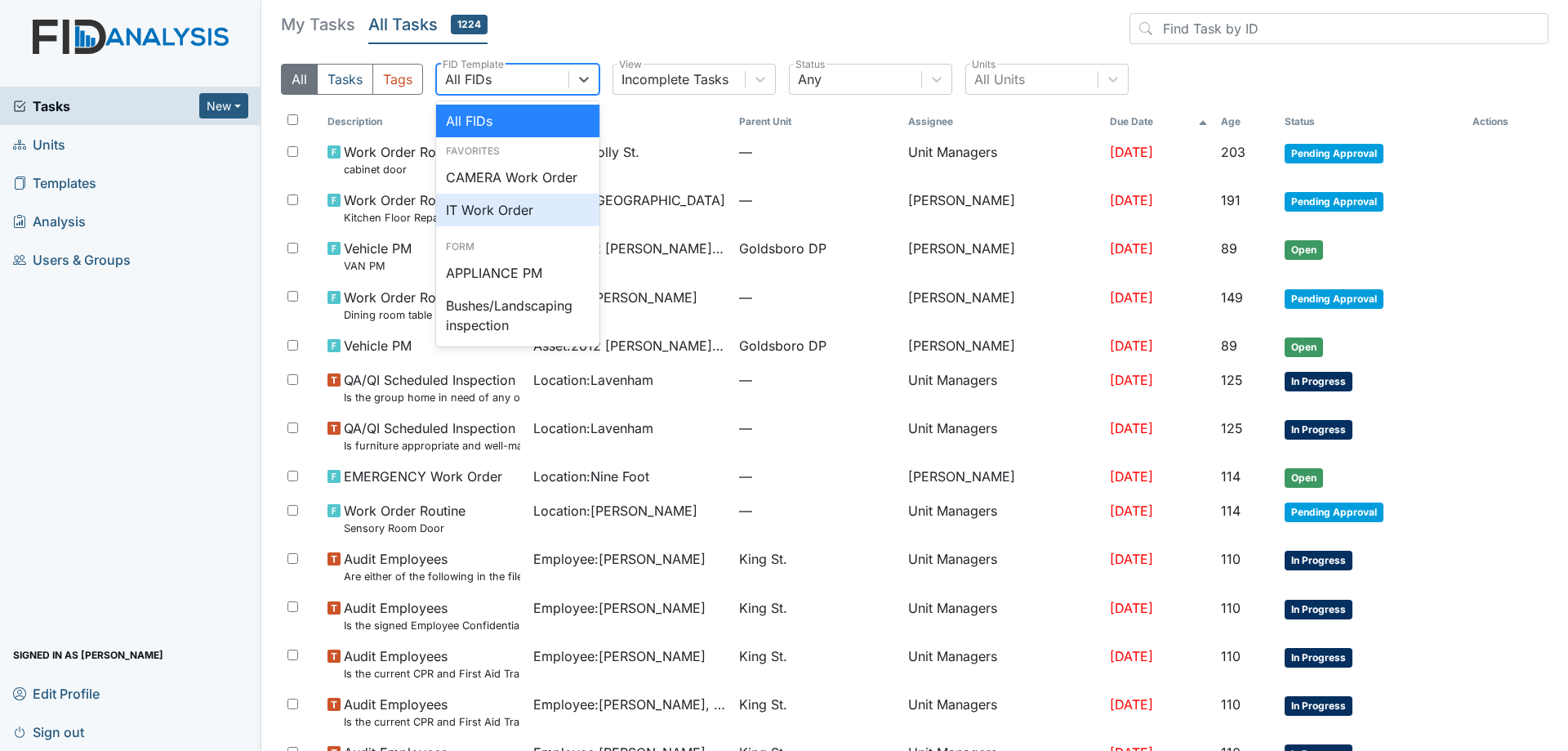
click at [507, 217] on div "IT Work Order" at bounding box center [517, 210] width 163 height 33
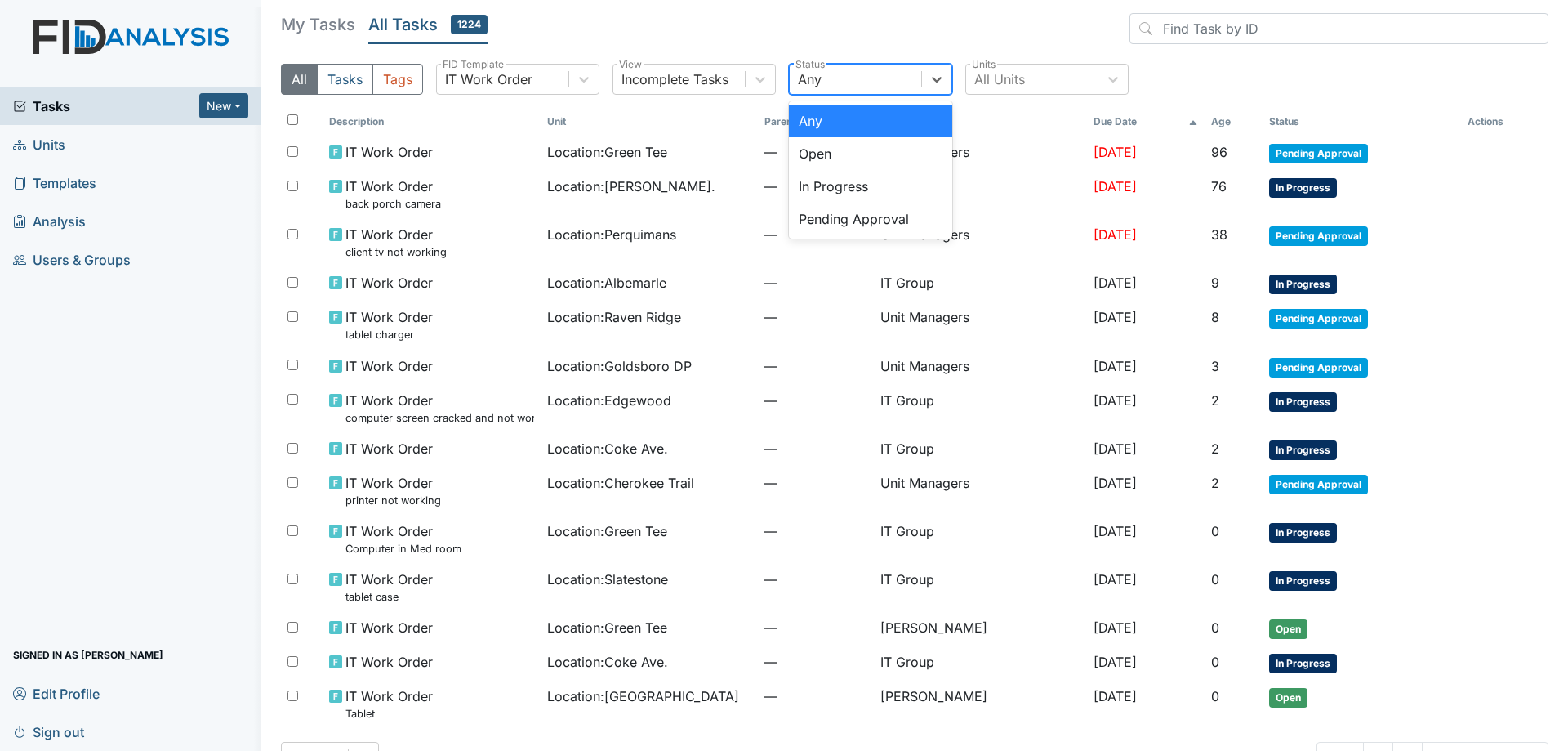
click at [794, 66] on div "Any" at bounding box center [855, 79] width 132 height 30
click at [825, 226] on div "Pending Approval" at bounding box center [870, 219] width 163 height 33
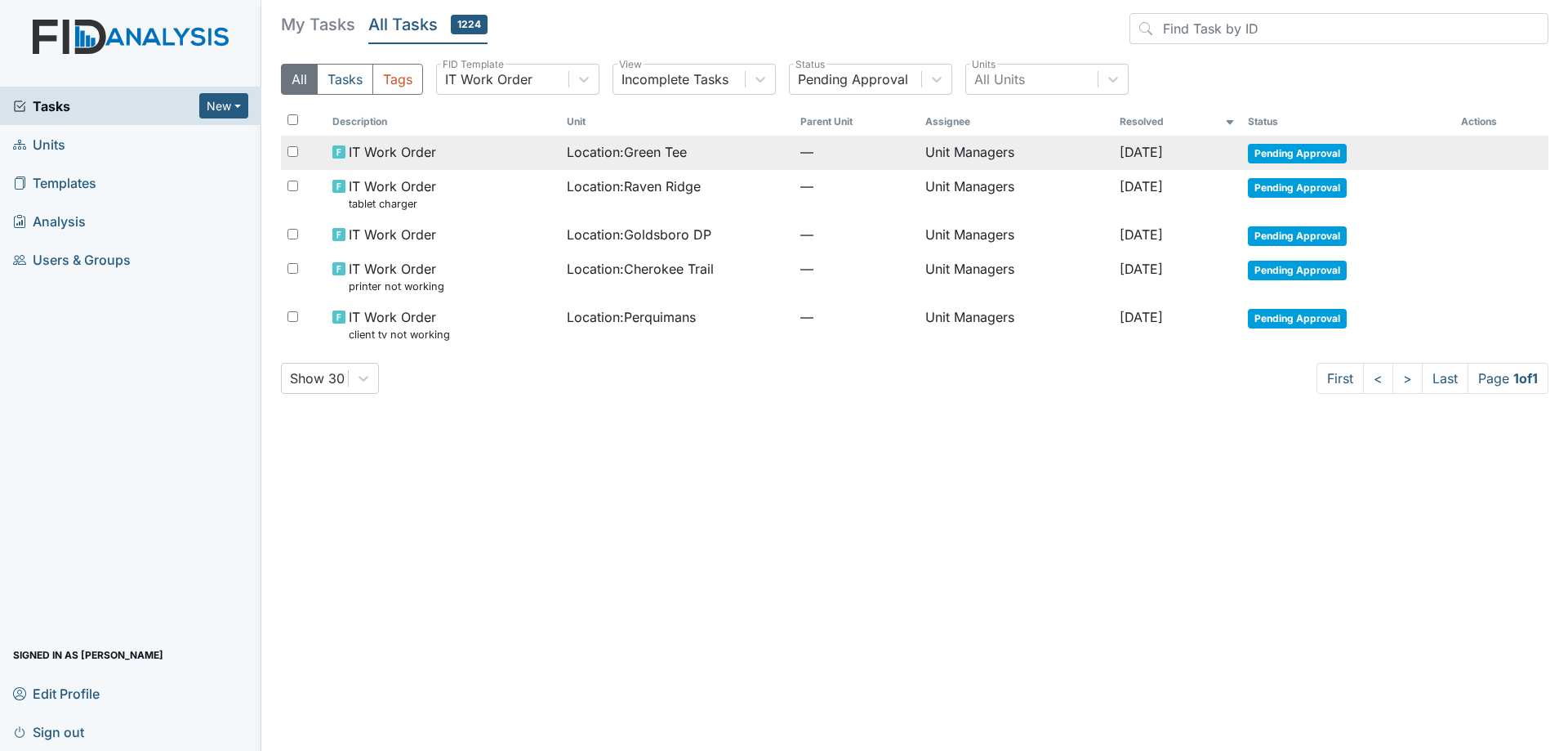
click at [727, 159] on div "Location : Green Tee" at bounding box center [676, 151] width 220 height 19
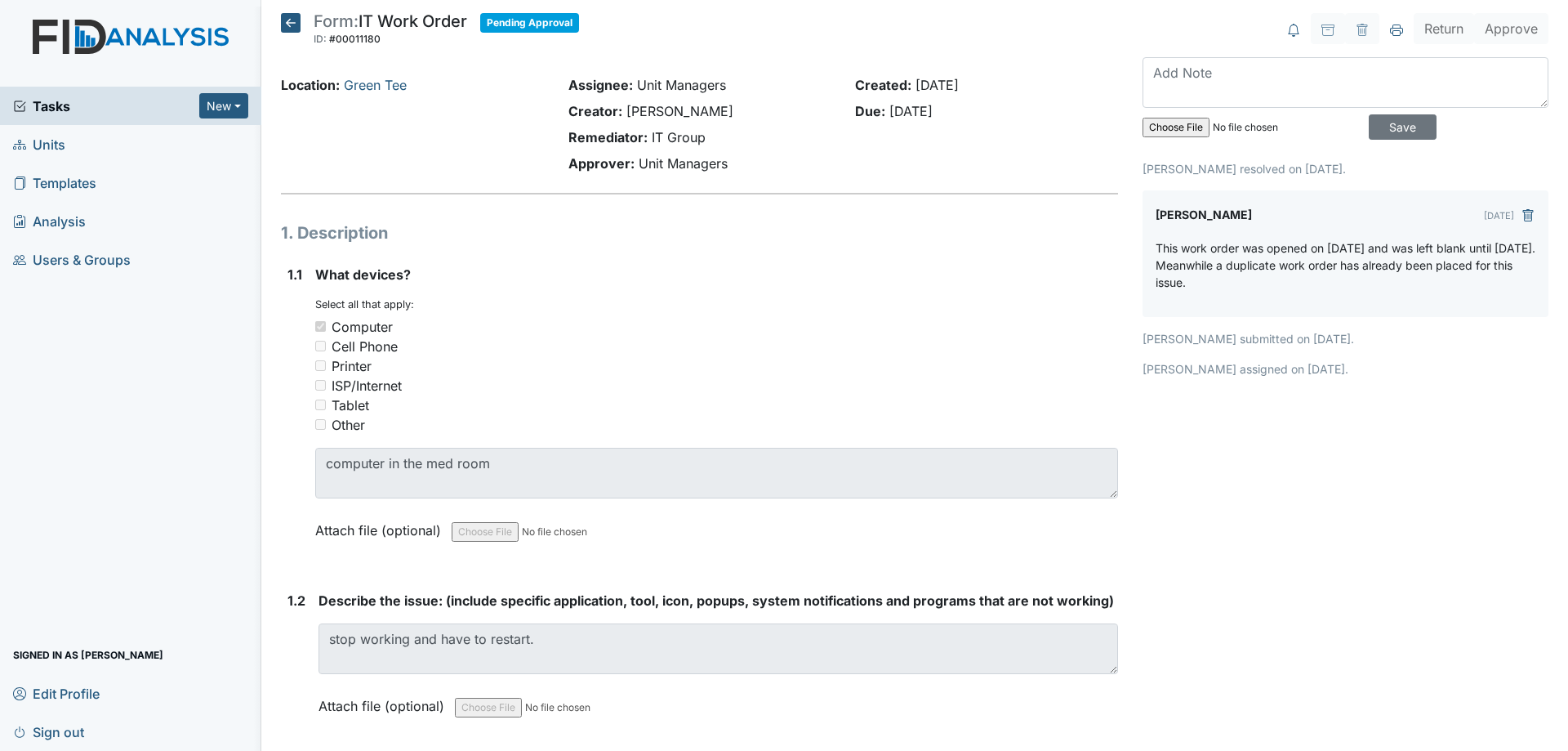
drag, startPoint x: 903, startPoint y: 90, endPoint x: 997, endPoint y: 86, distance: 94.1
click at [997, 86] on div "Created: May 23, 2025" at bounding box center [985, 84] width 263 height 19
click at [293, 19] on icon at bounding box center [290, 22] width 19 height 19
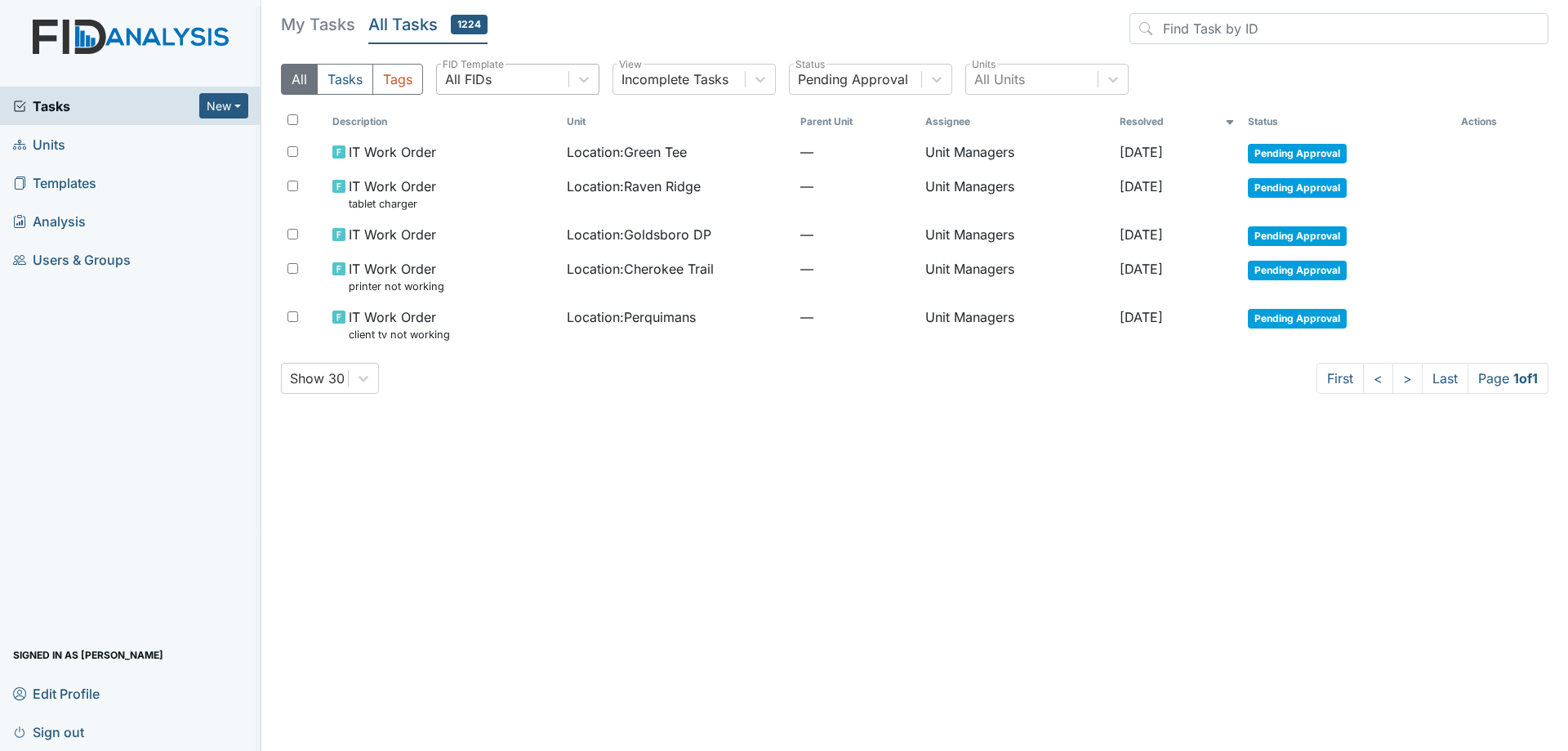
click at [561, 78] on div "All FIDs" at bounding box center [502, 79] width 132 height 30
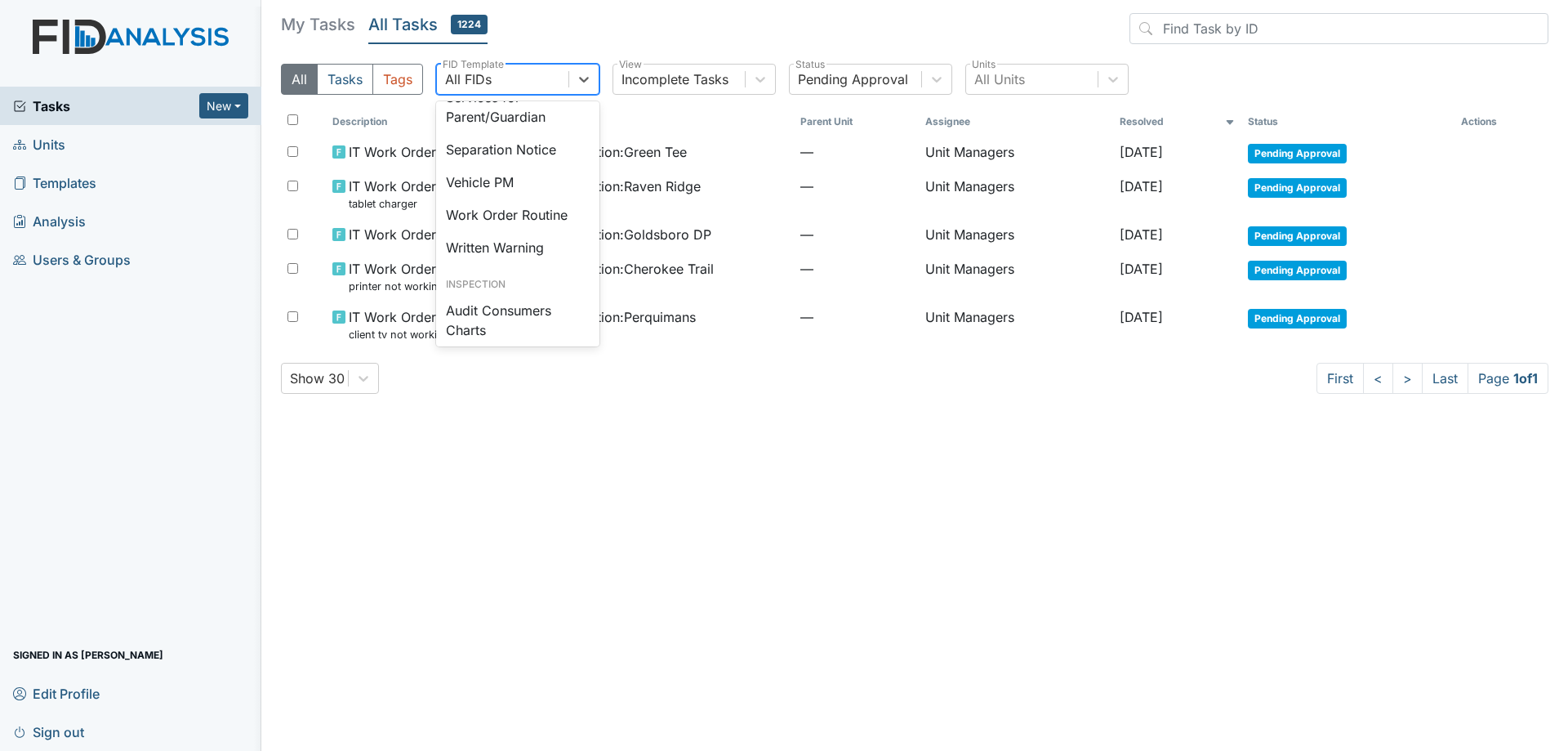
scroll to position [817, 0]
click at [549, 231] on div "Work Order Routine" at bounding box center [517, 214] width 163 height 33
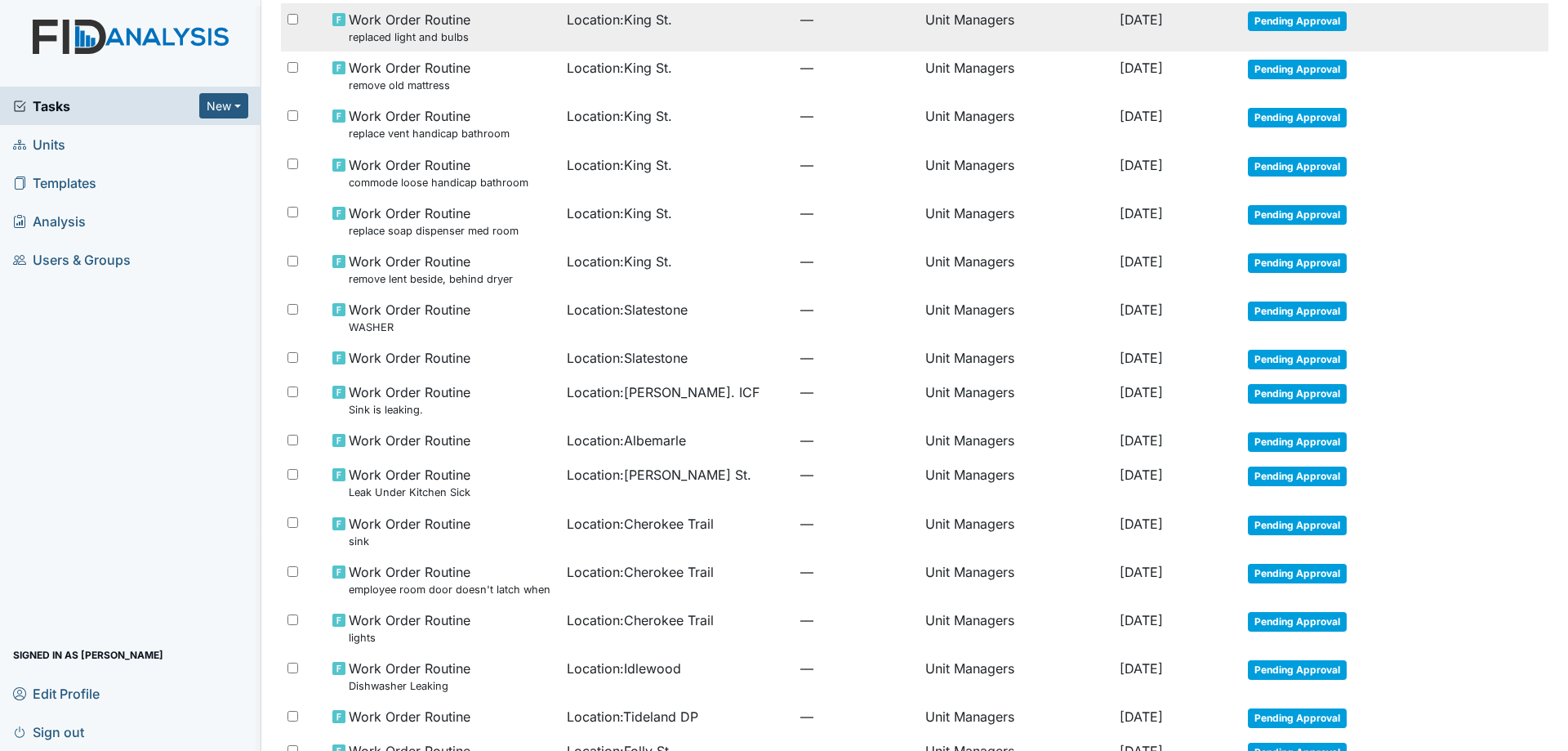
scroll to position [490, 0]
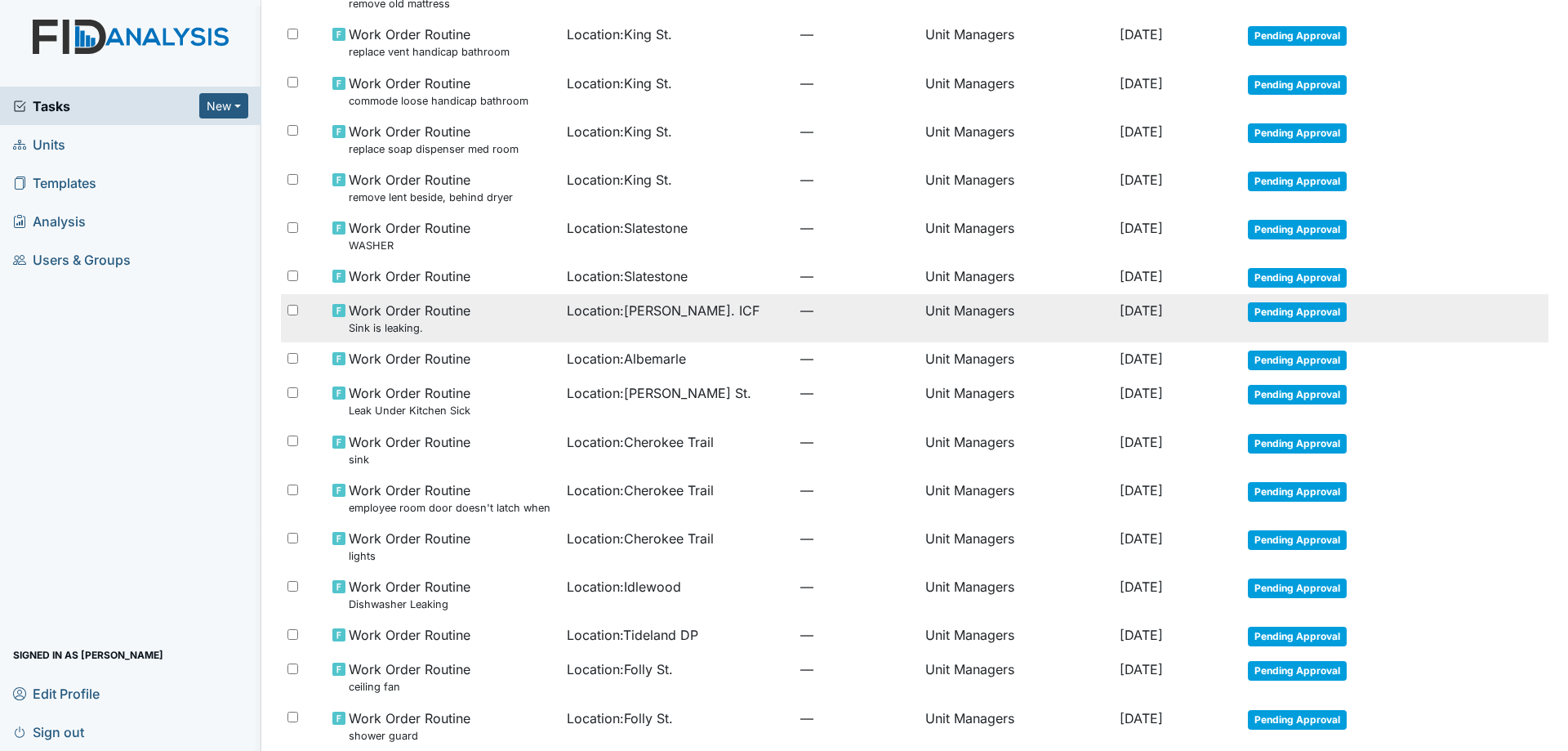
click at [1120, 315] on span "[DATE]" at bounding box center [1141, 310] width 43 height 16
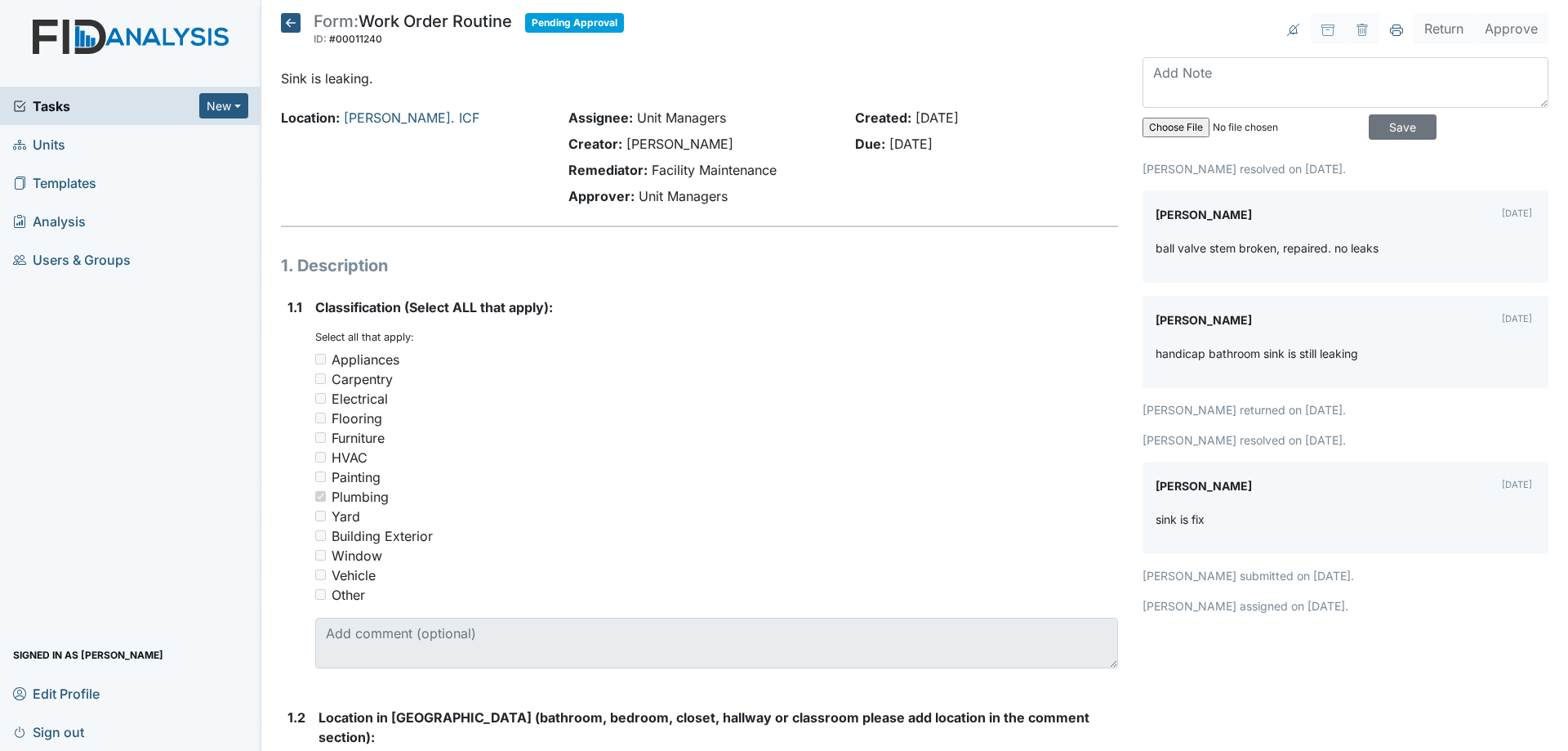
click at [300, 29] on icon at bounding box center [290, 22] width 19 height 19
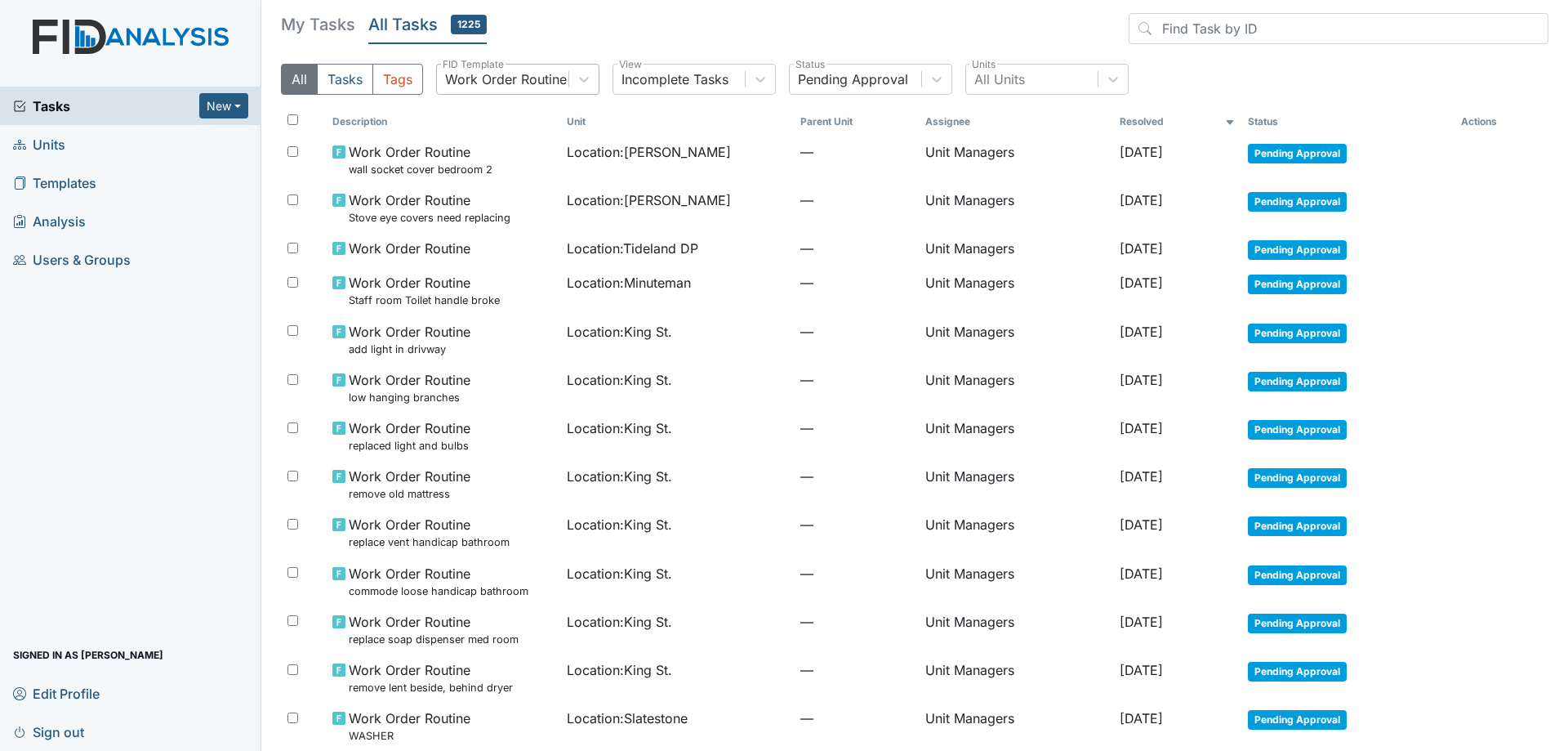
click at [530, 76] on div "Work Order Routine" at bounding box center [506, 79] width 122 height 19
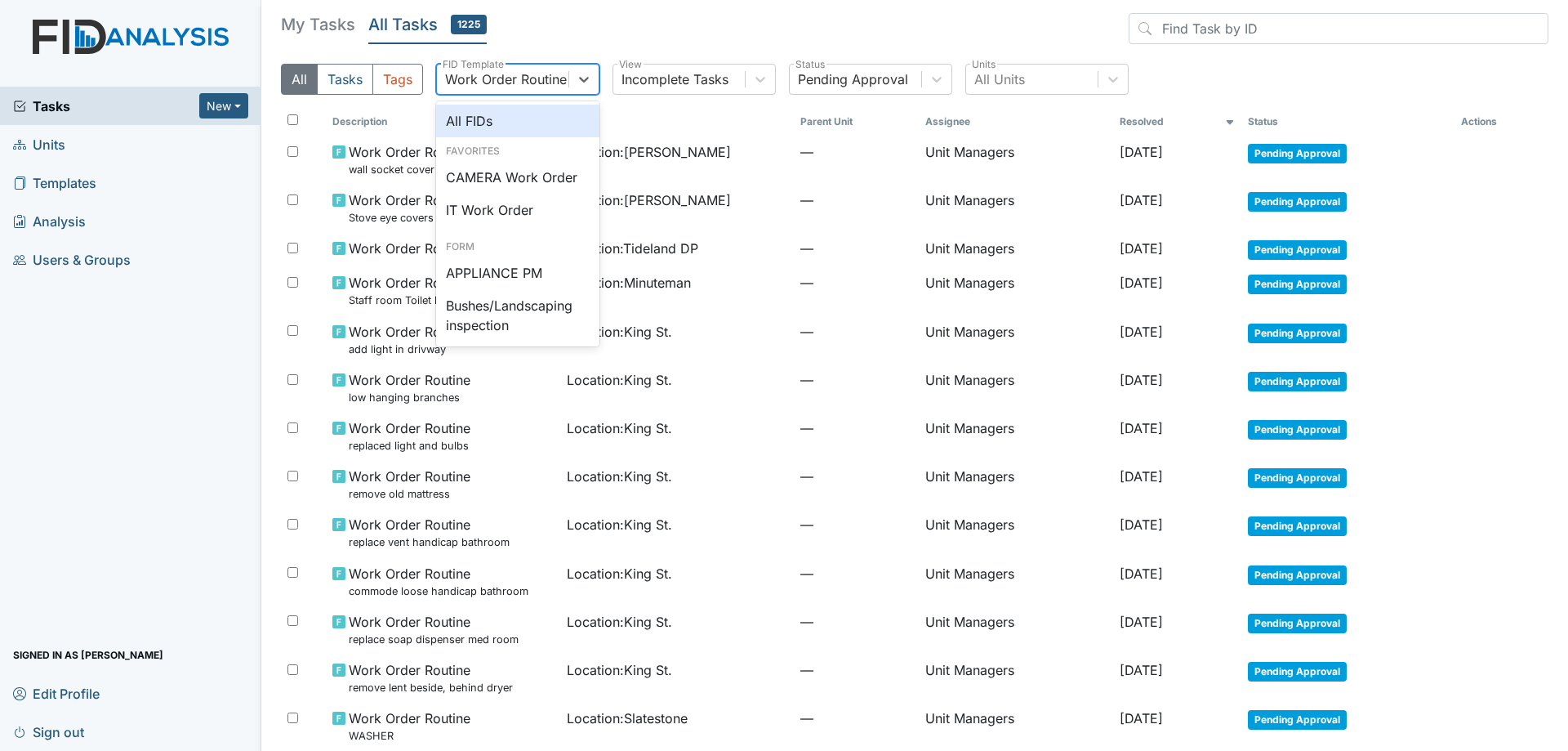
click at [521, 128] on div "All FIDs" at bounding box center [517, 121] width 163 height 33
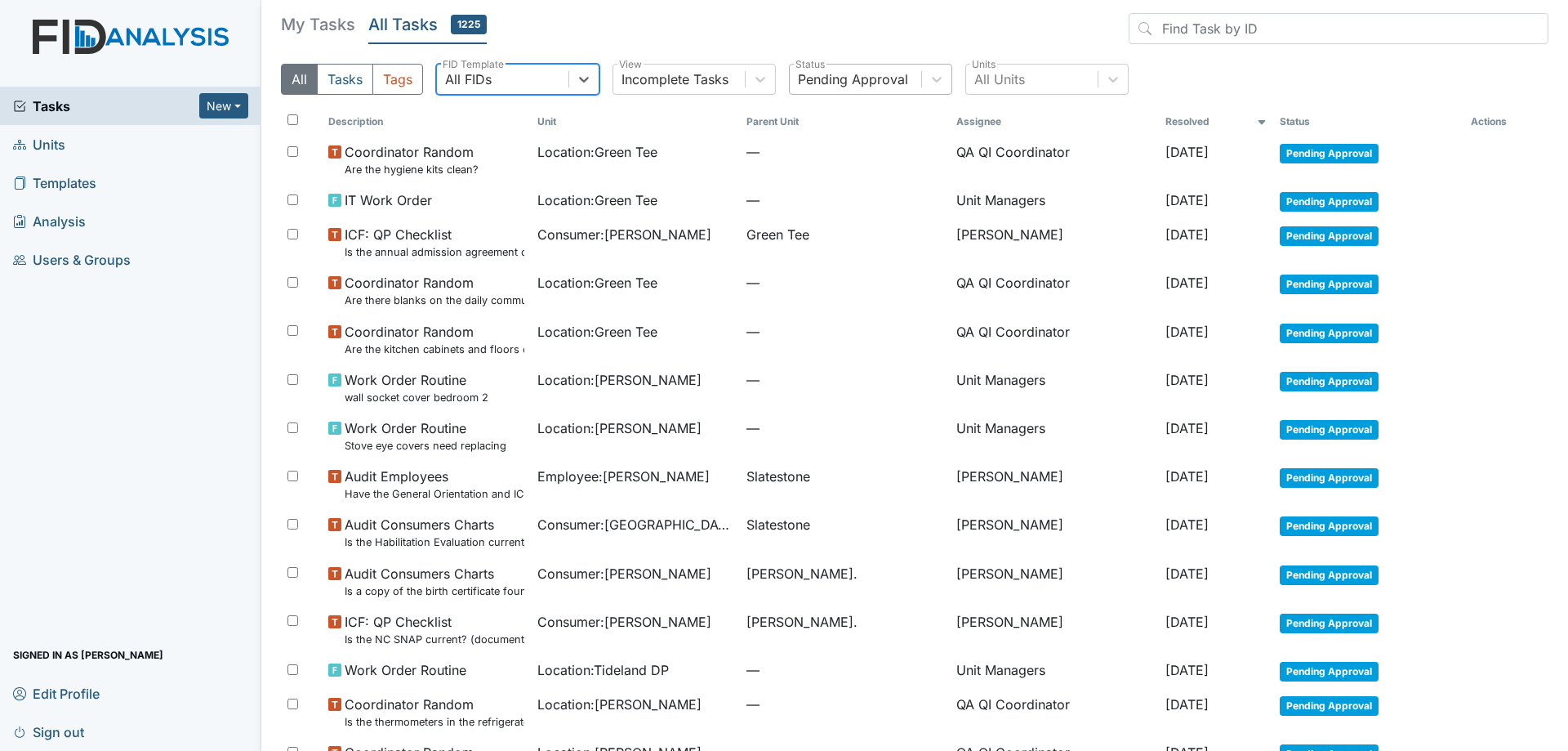
click at [840, 79] on div "Pending Approval" at bounding box center [853, 79] width 111 height 19
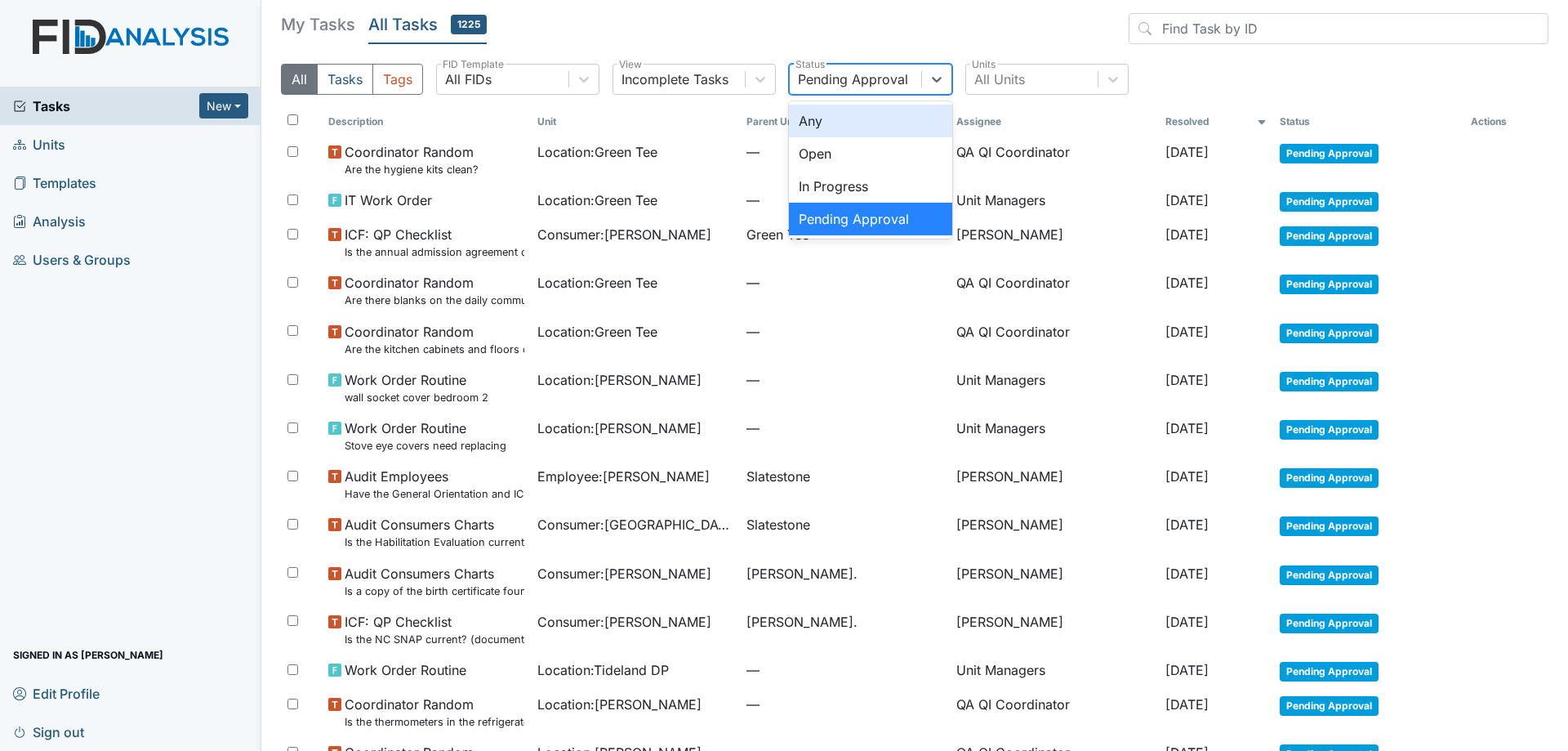
click at [838, 121] on div "Any" at bounding box center [870, 121] width 163 height 33
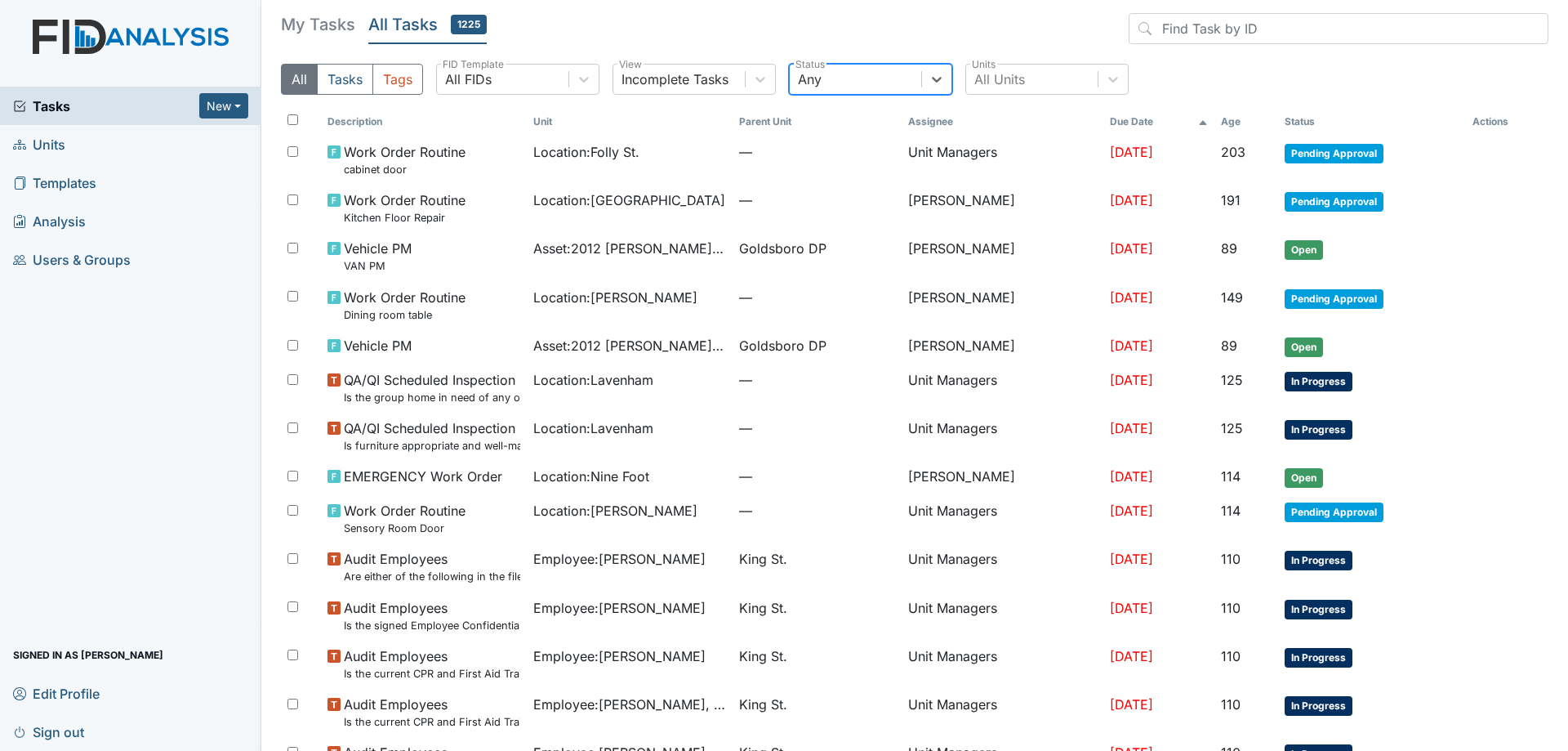
click at [308, 16] on h5 "My Tasks" at bounding box center [318, 24] width 74 height 23
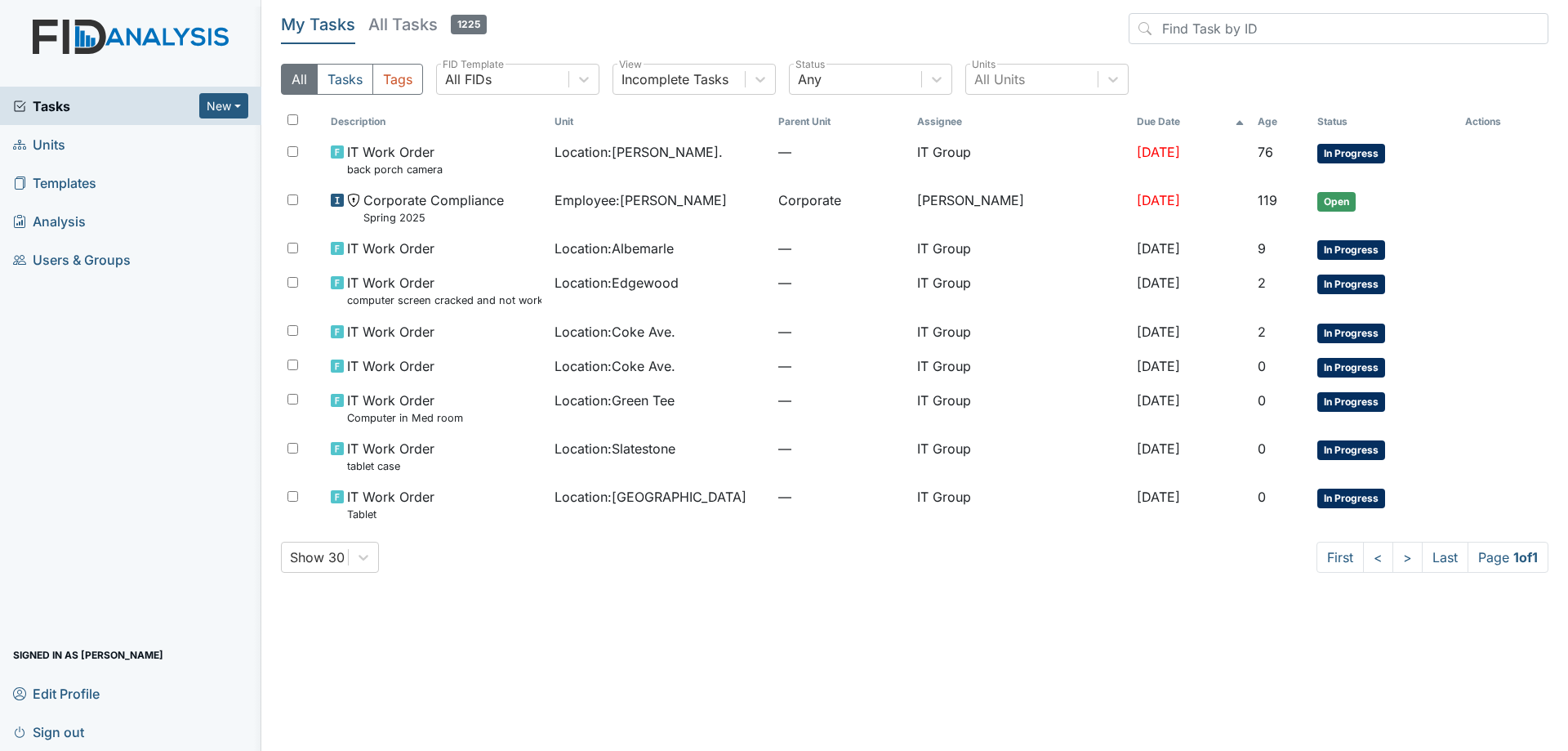
click at [420, 13] on h5 "All Tasks 1225" at bounding box center [427, 24] width 118 height 23
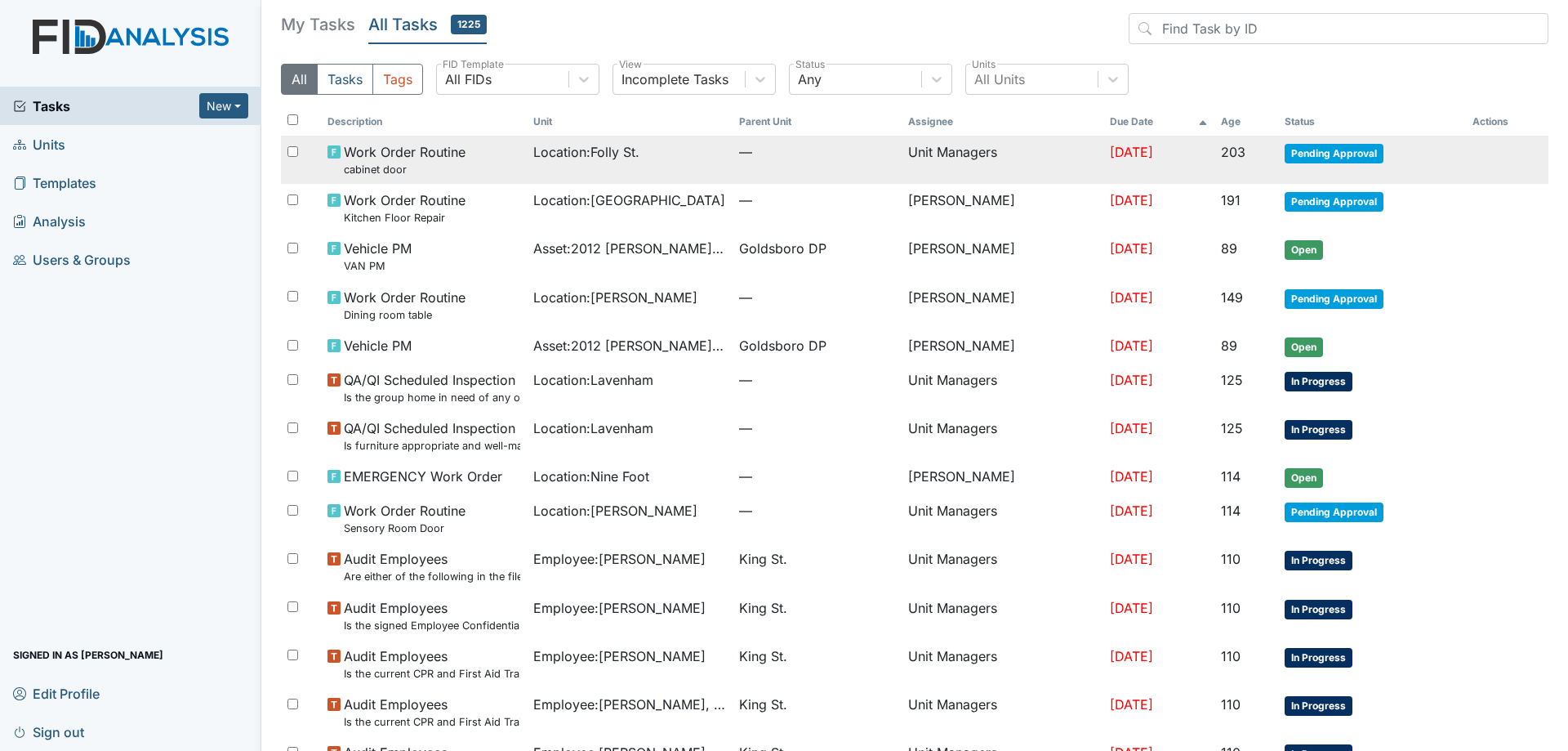
click at [620, 151] on span "Location : Folly St." at bounding box center [586, 151] width 106 height 19
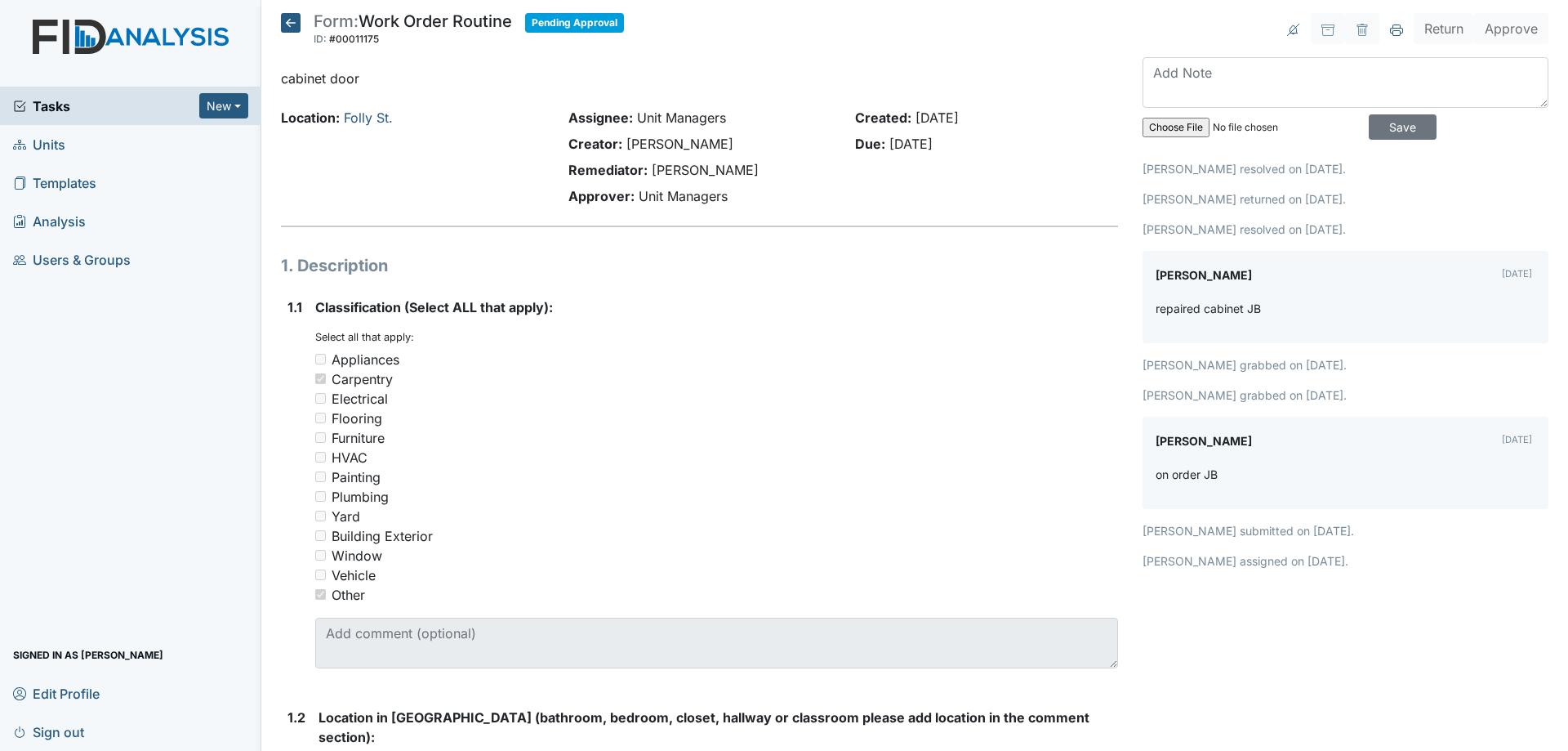
click at [296, 19] on icon at bounding box center [290, 22] width 19 height 19
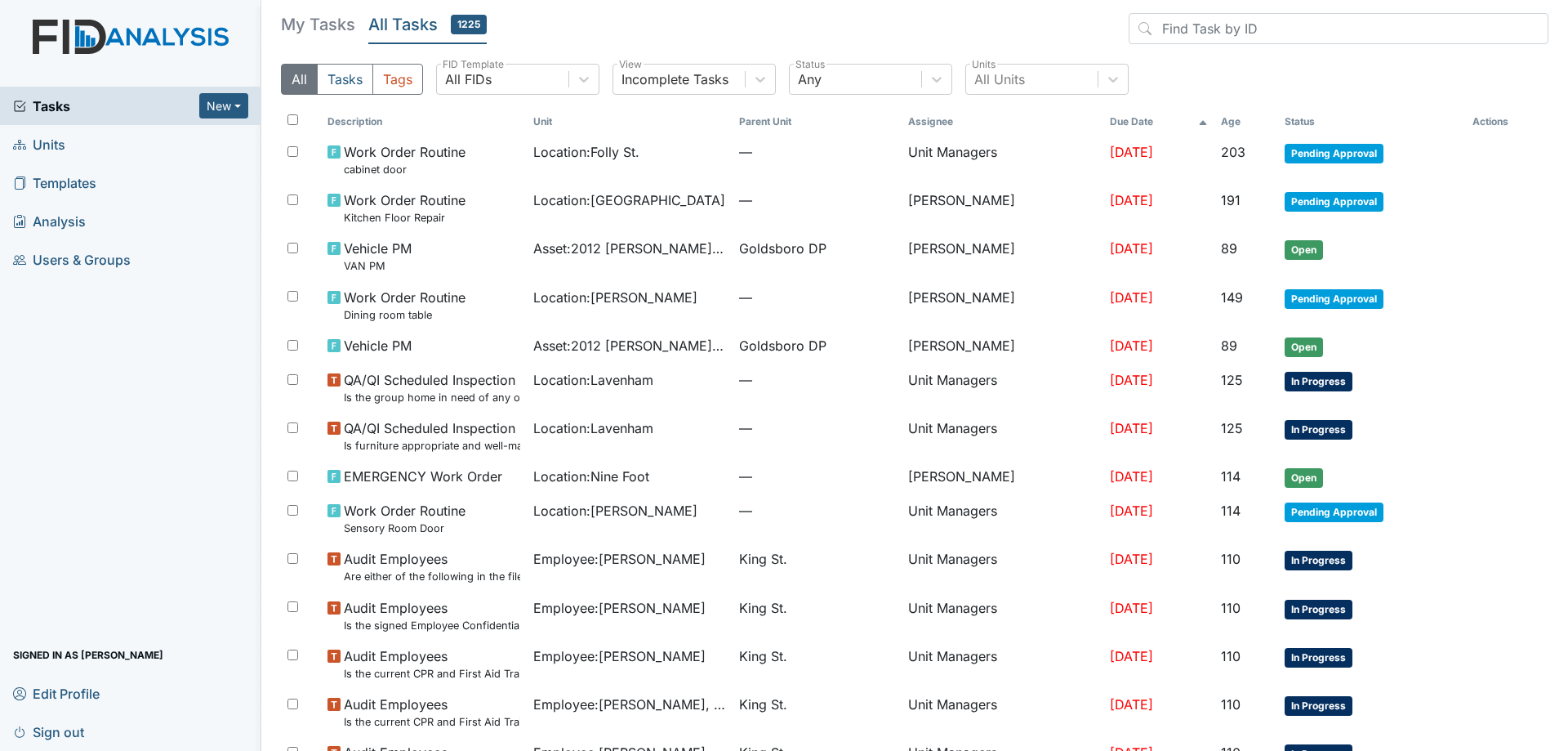
click at [296, 19] on h5 "My Tasks" at bounding box center [318, 24] width 74 height 23
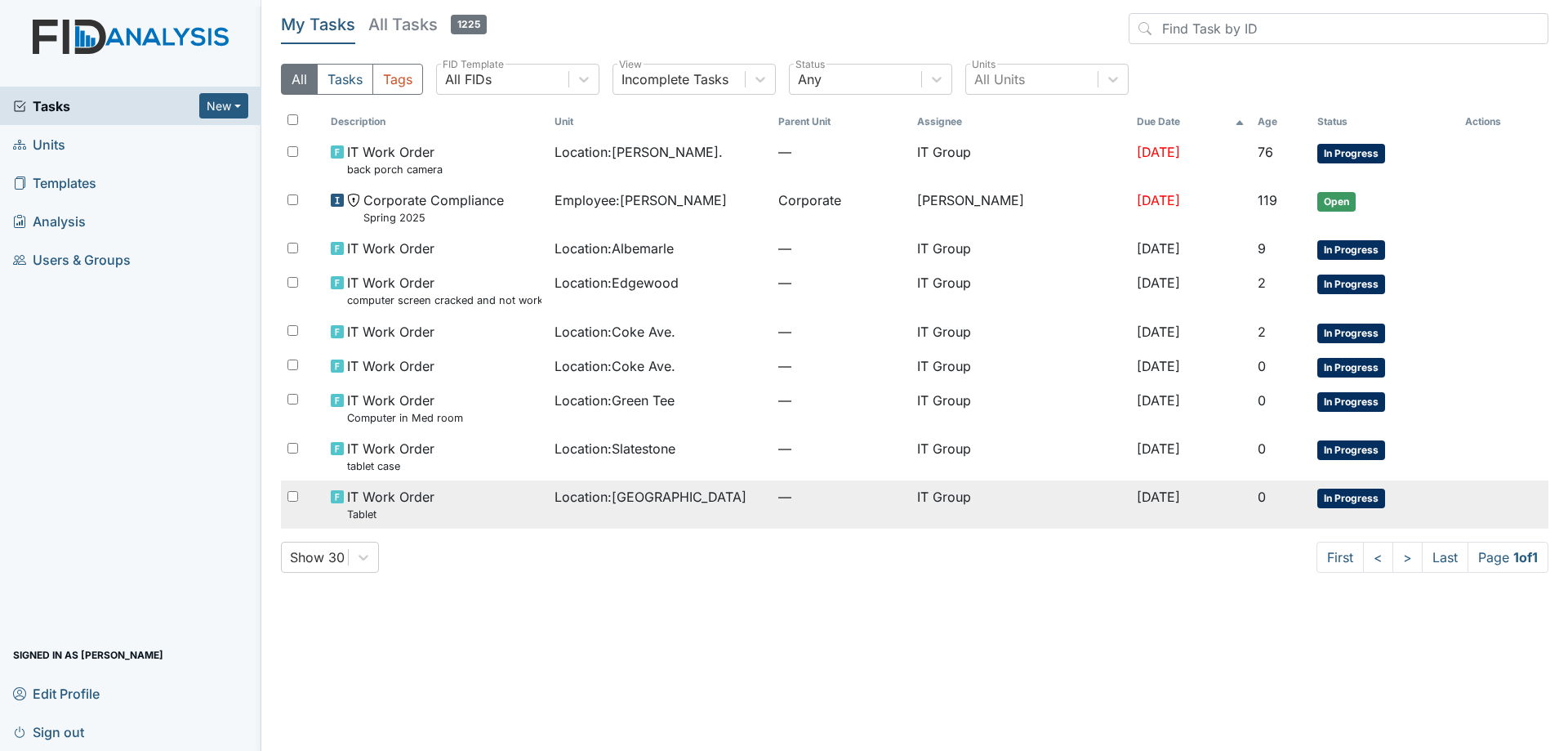
click at [657, 483] on td "Location : Cherry Lane" at bounding box center [659, 504] width 224 height 48
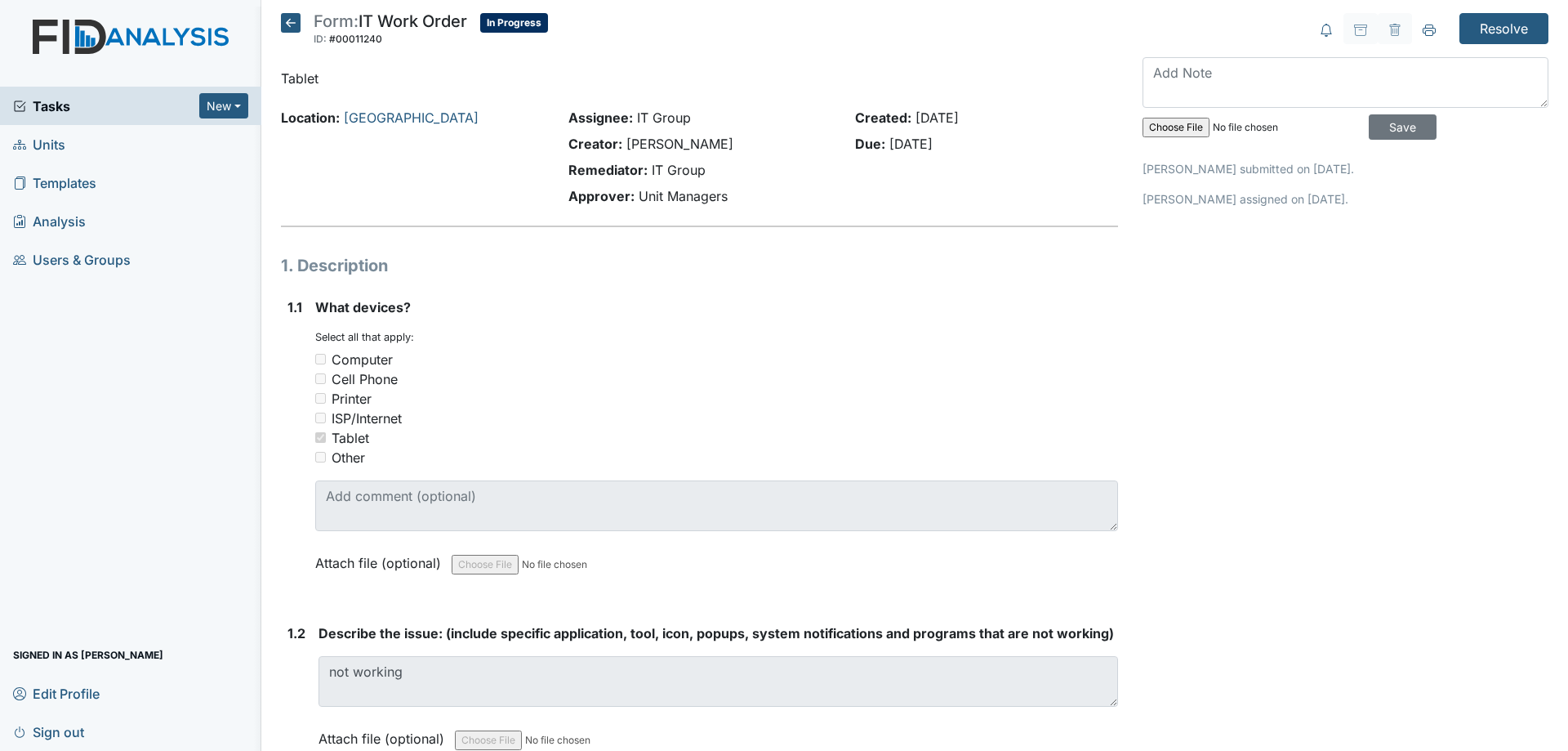
click at [289, 22] on icon at bounding box center [290, 22] width 19 height 19
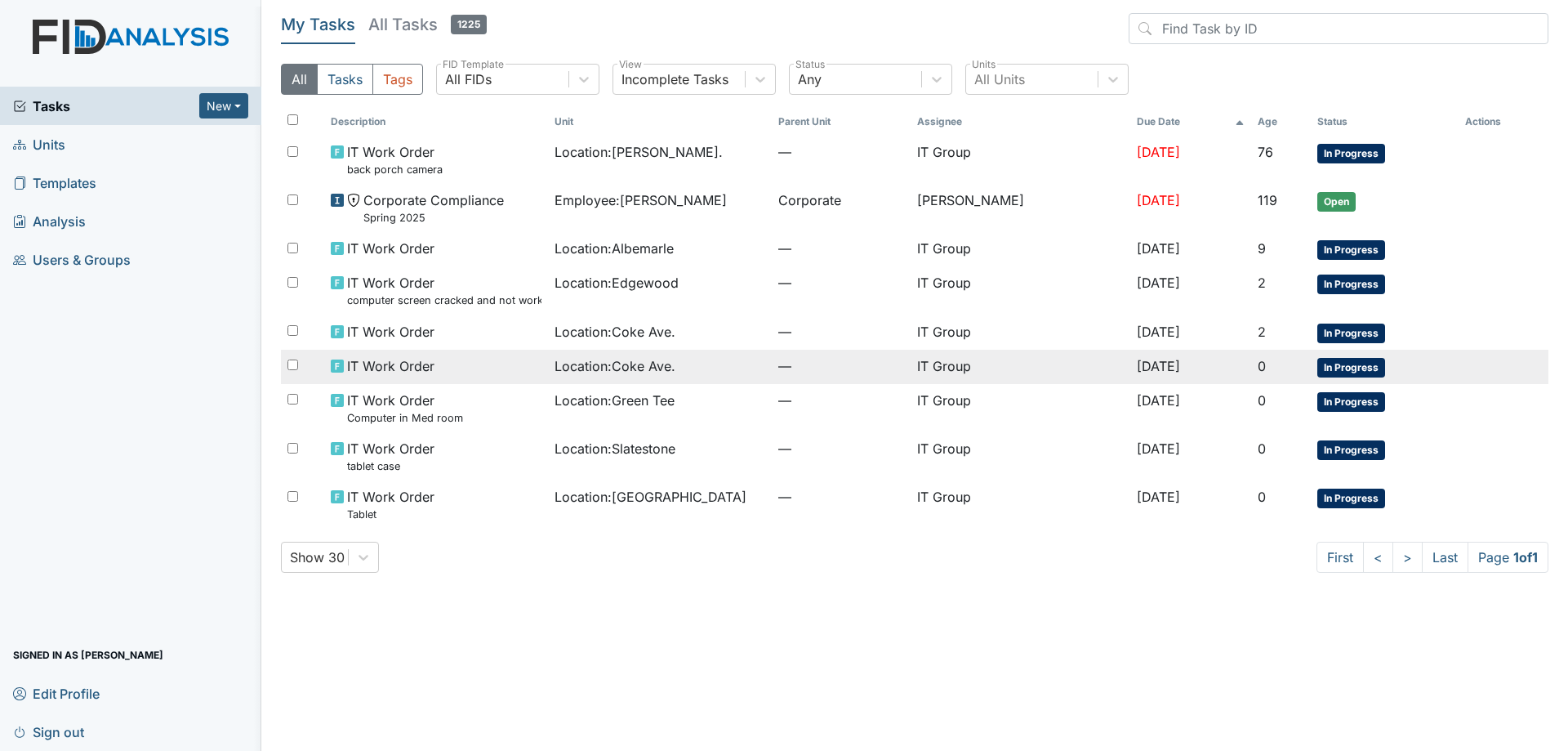
click at [707, 382] on td "Location : [GEOGRAPHIC_DATA]." at bounding box center [659, 367] width 224 height 35
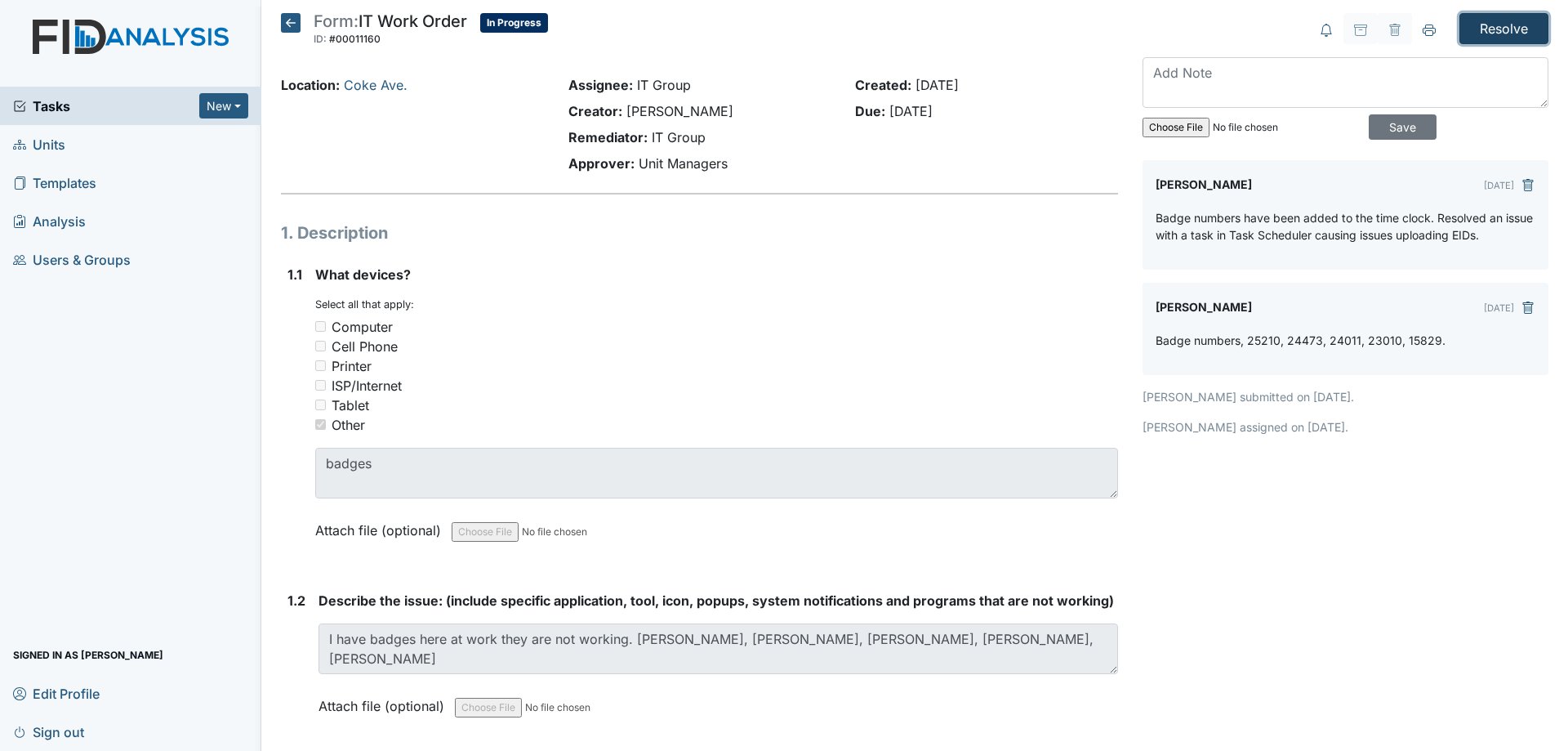
click at [1480, 37] on input "Resolve" at bounding box center [1503, 28] width 89 height 31
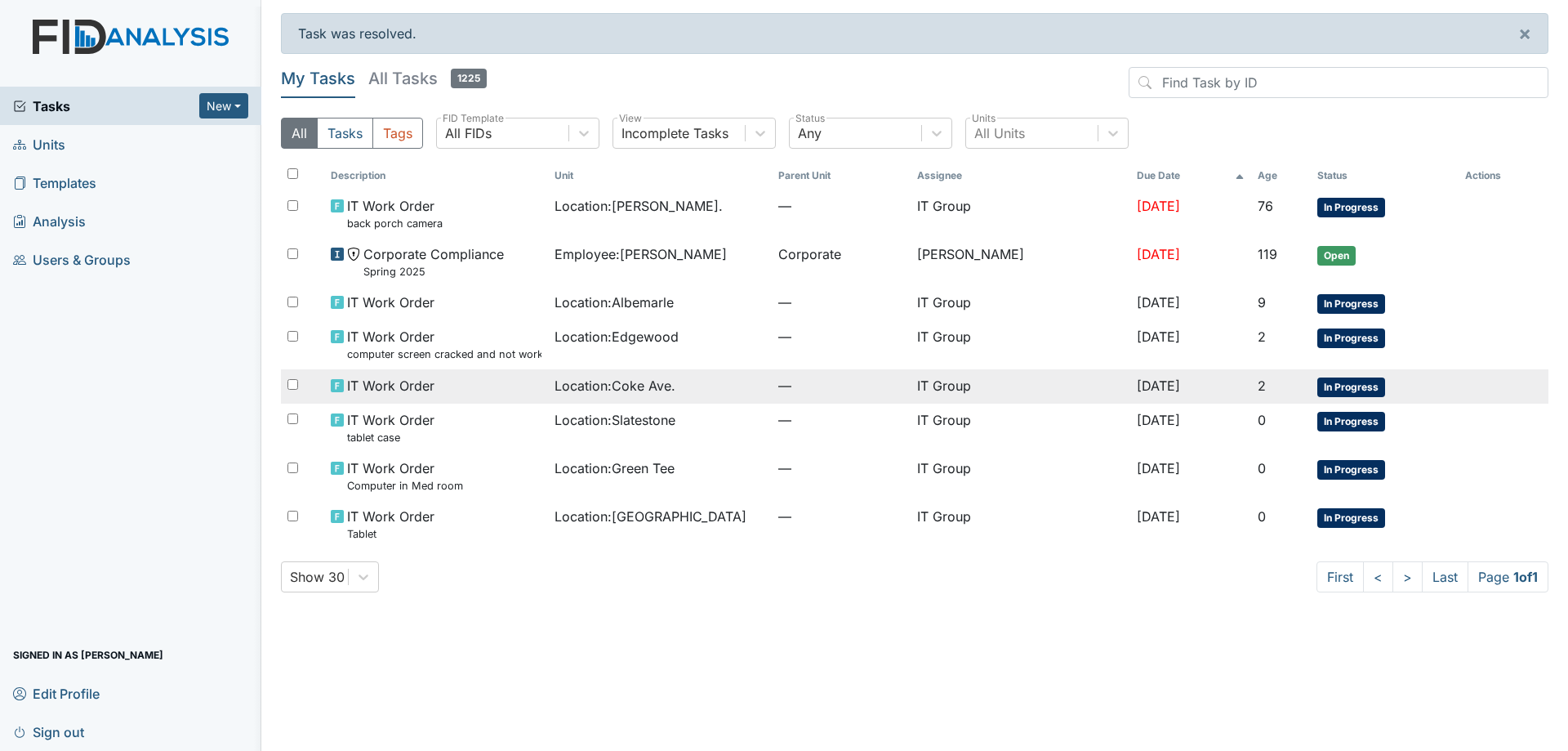
click at [534, 384] on div "IT Work Order" at bounding box center [436, 385] width 210 height 19
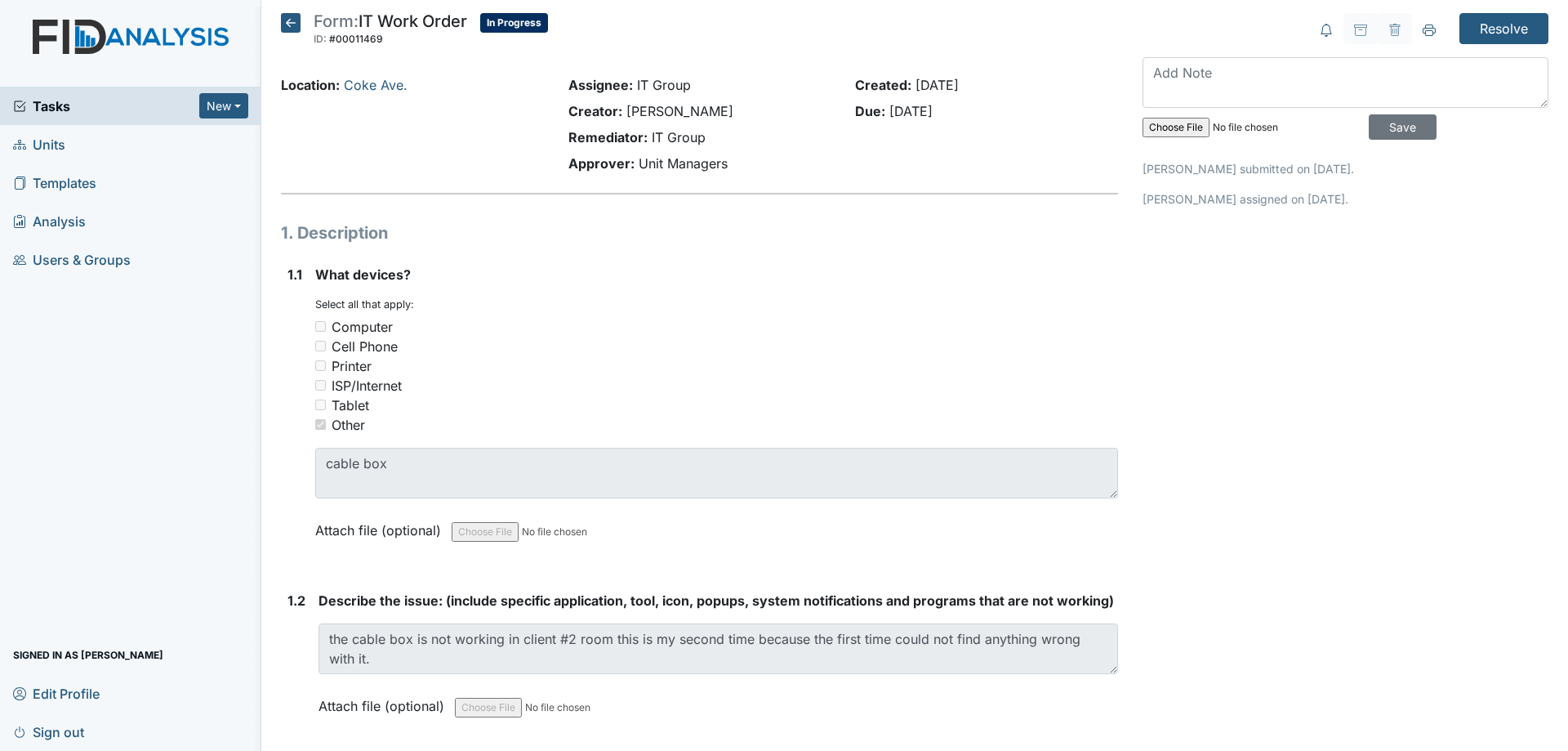
click at [287, 19] on icon at bounding box center [290, 22] width 19 height 19
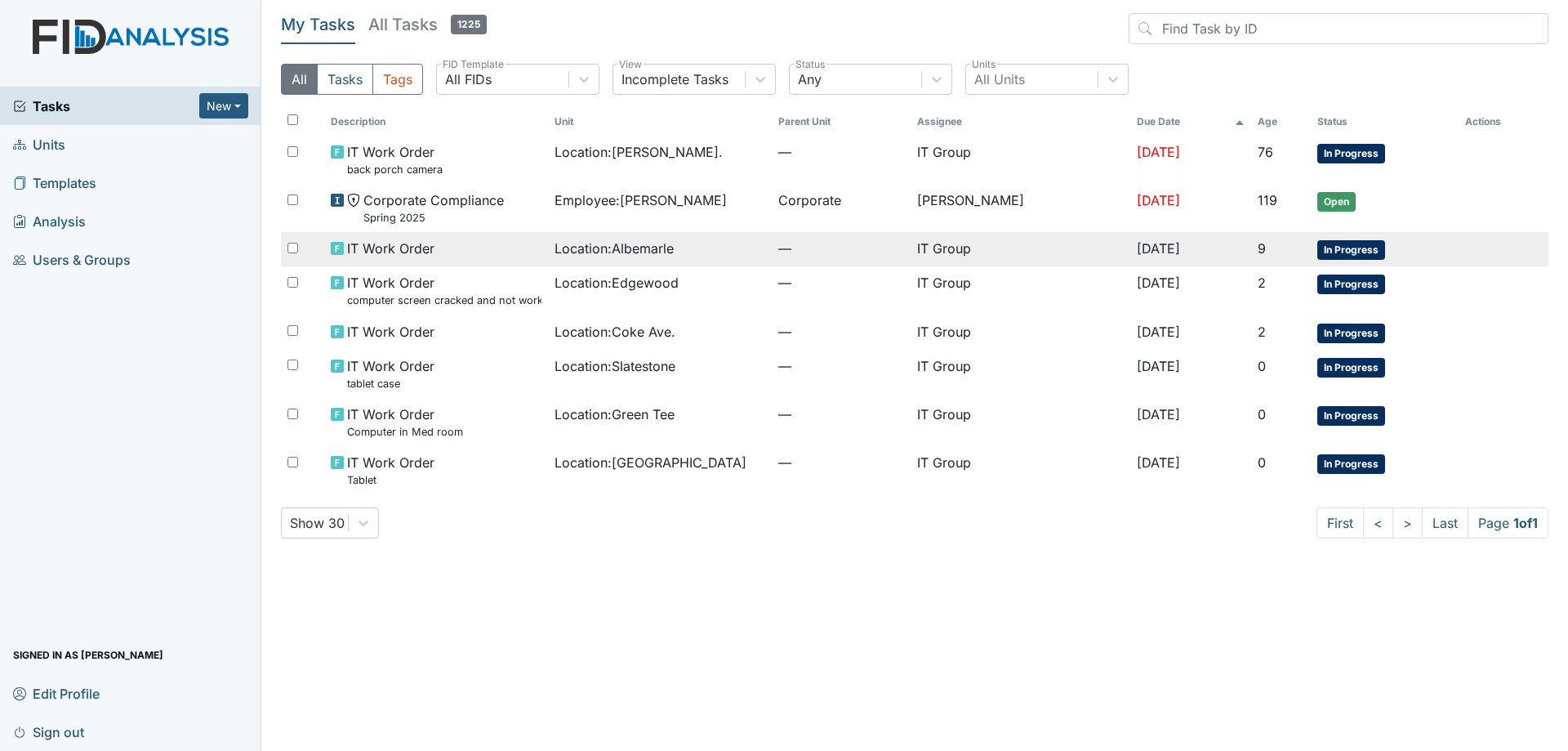
click at [835, 258] on span "—" at bounding box center [841, 248] width 126 height 19
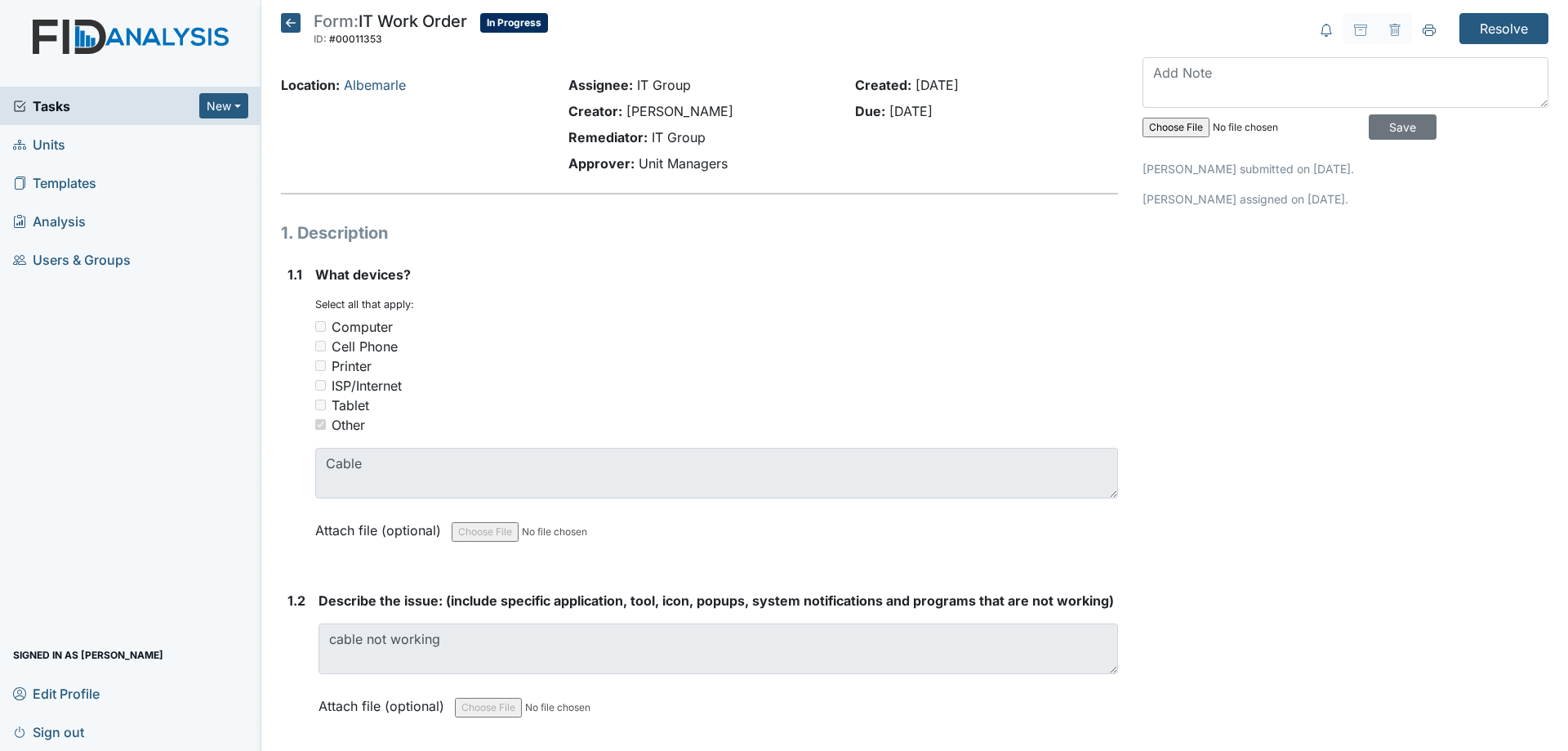
click at [288, 24] on icon at bounding box center [290, 22] width 19 height 19
